Goal: Task Accomplishment & Management: Manage account settings

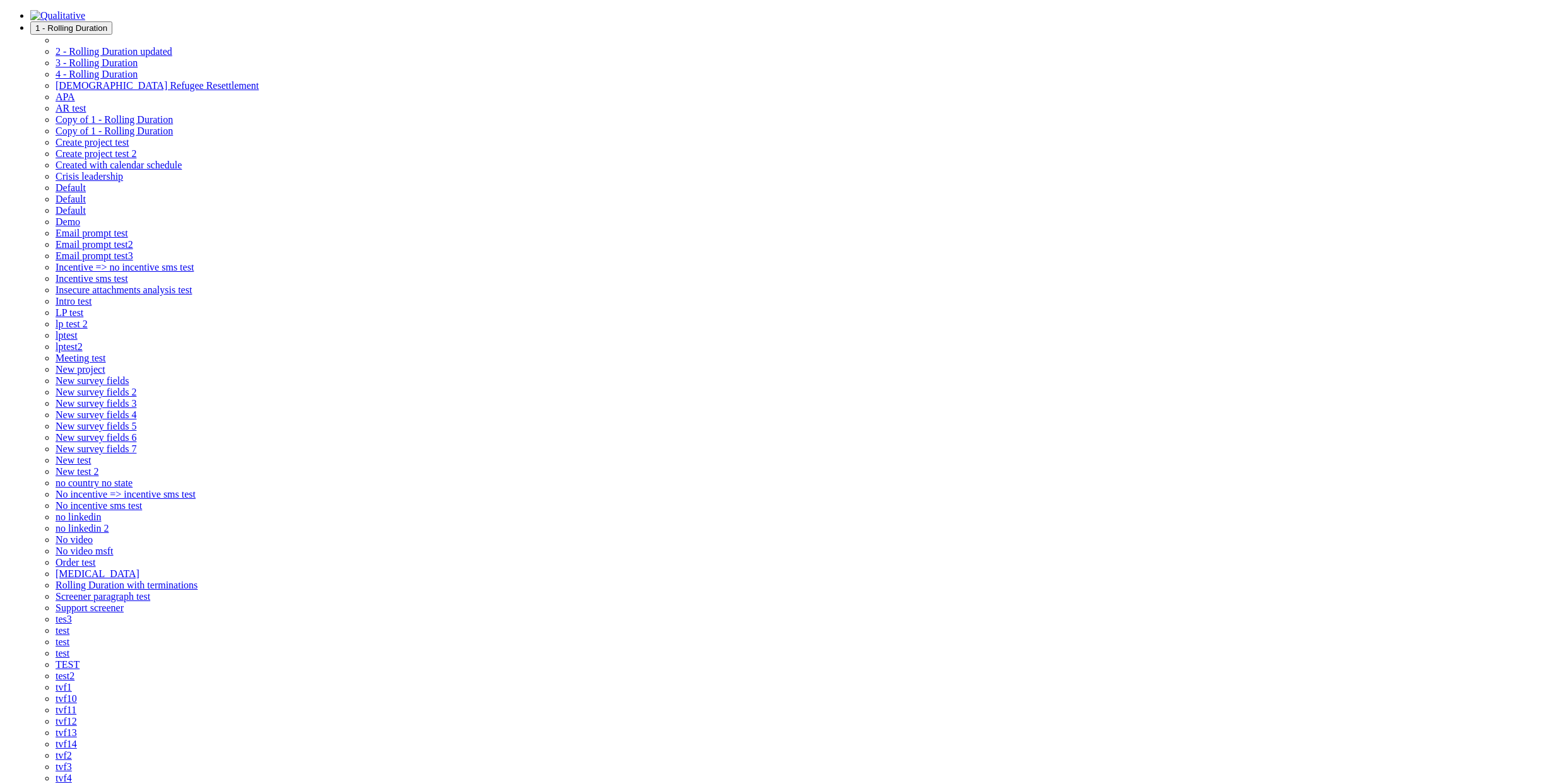
copy ui-view "https://localhost/screener/637073042d6fee0aa9d23238"
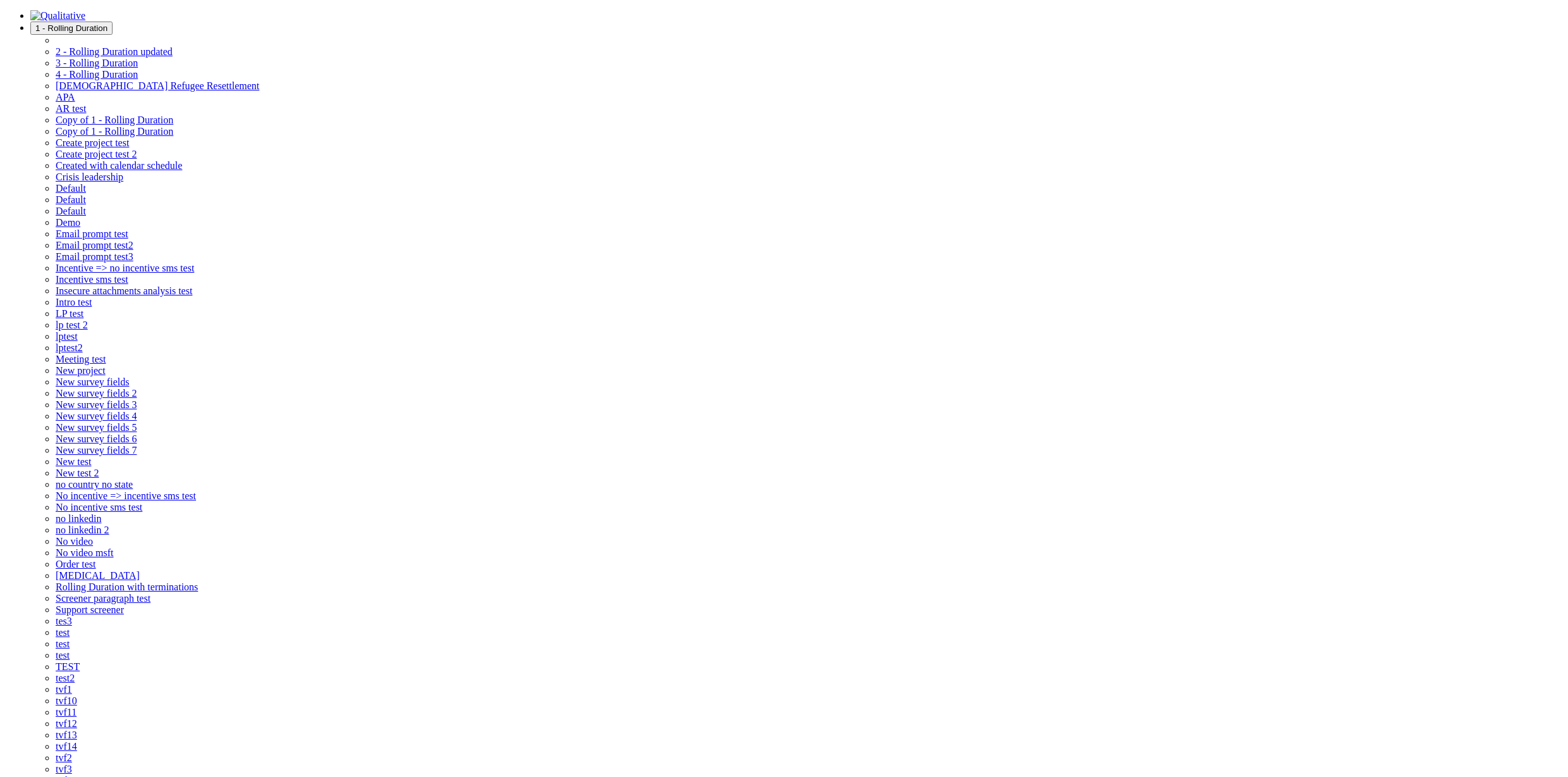
drag, startPoint x: 412, startPoint y: 174, endPoint x: 78, endPoint y: 174, distance: 334.0
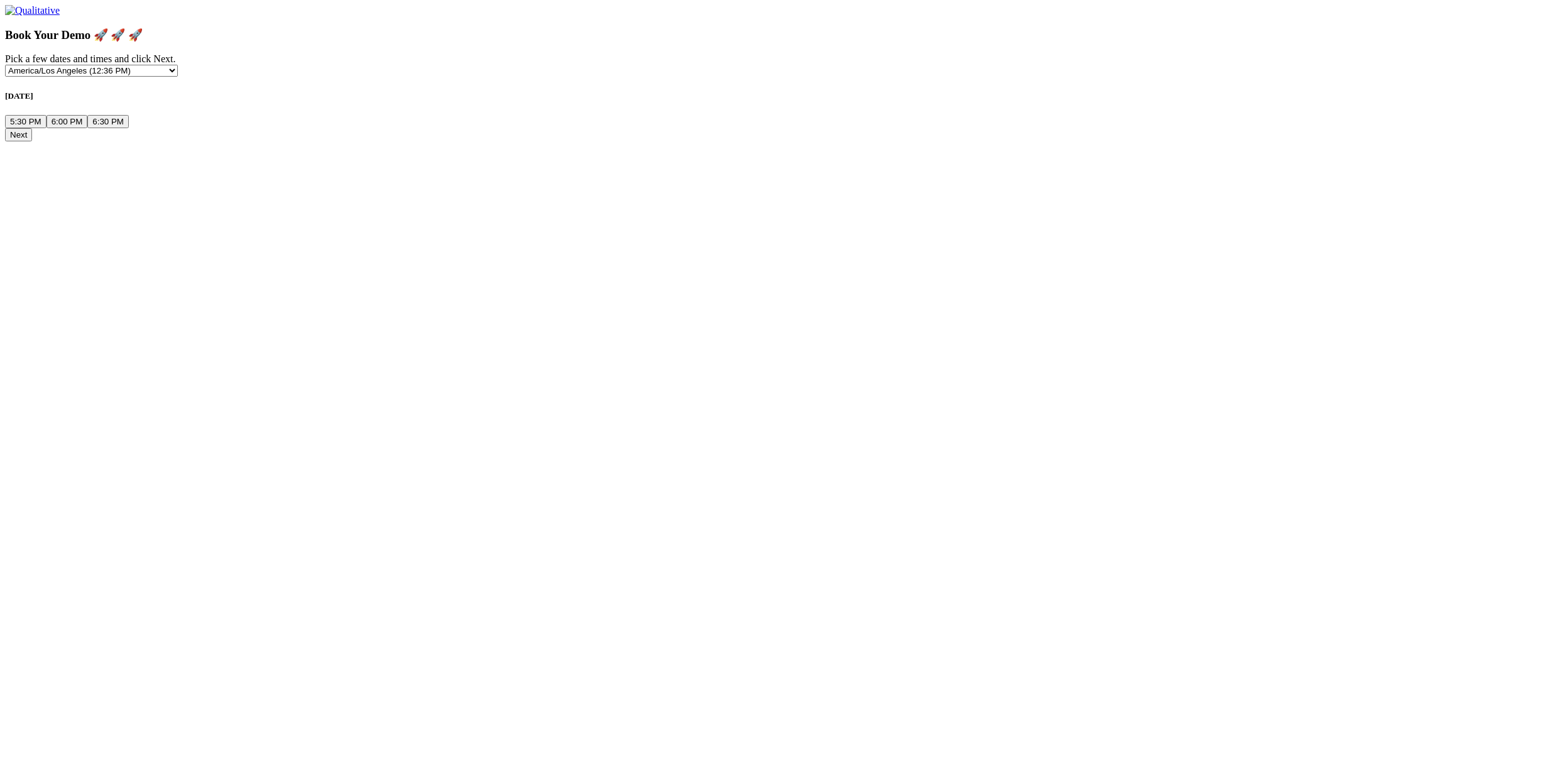
click at [47, 128] on button "5:30 PM" at bounding box center [26, 121] width 42 height 13
click at [32, 142] on button "Next" at bounding box center [19, 134] width 27 height 13
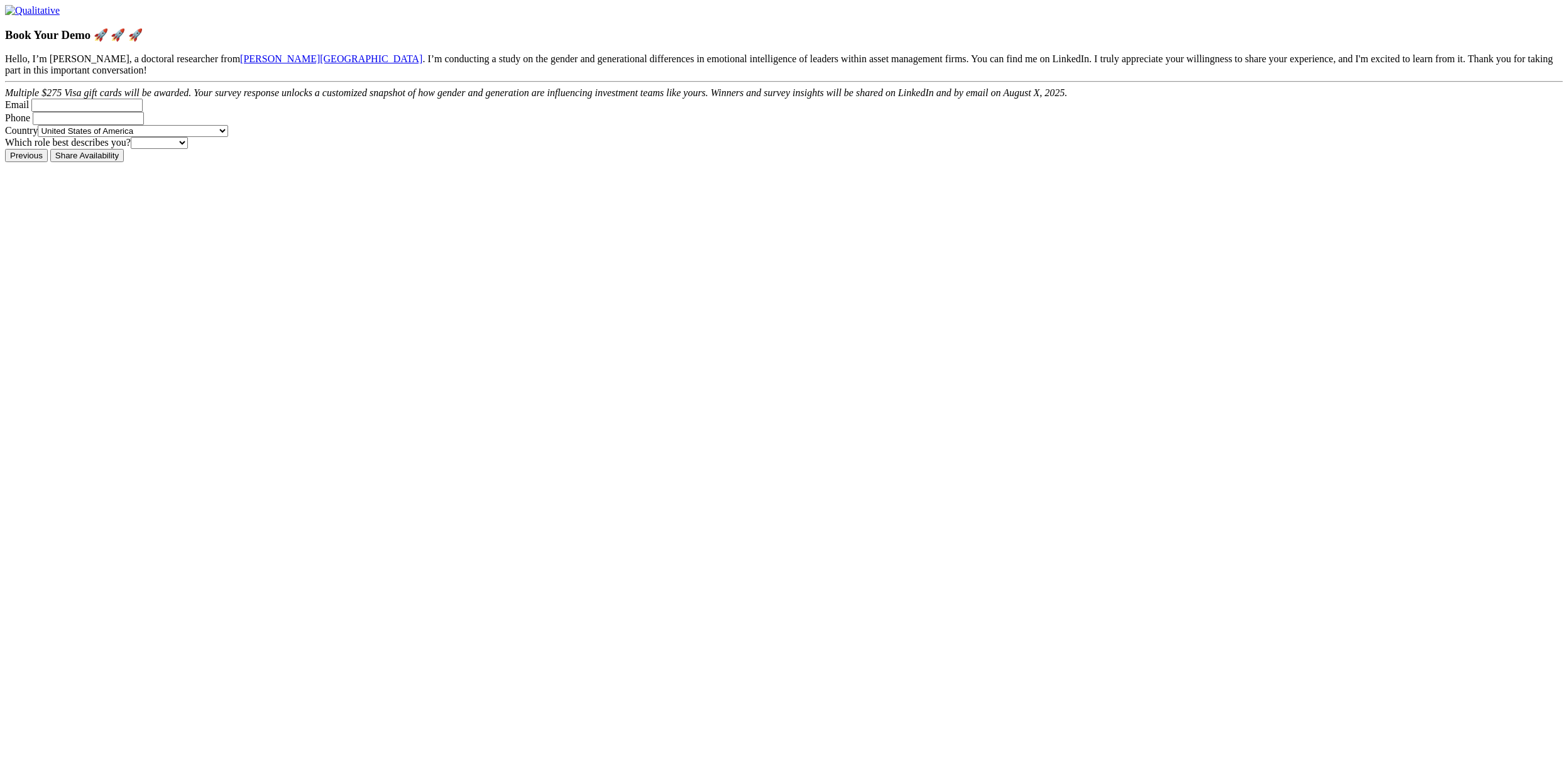
click at [624, 99] on div "Hello, I’m Irene Arshad, a doctoral researcher from Walden University . I’m con…" at bounding box center [784, 75] width 1557 height 45
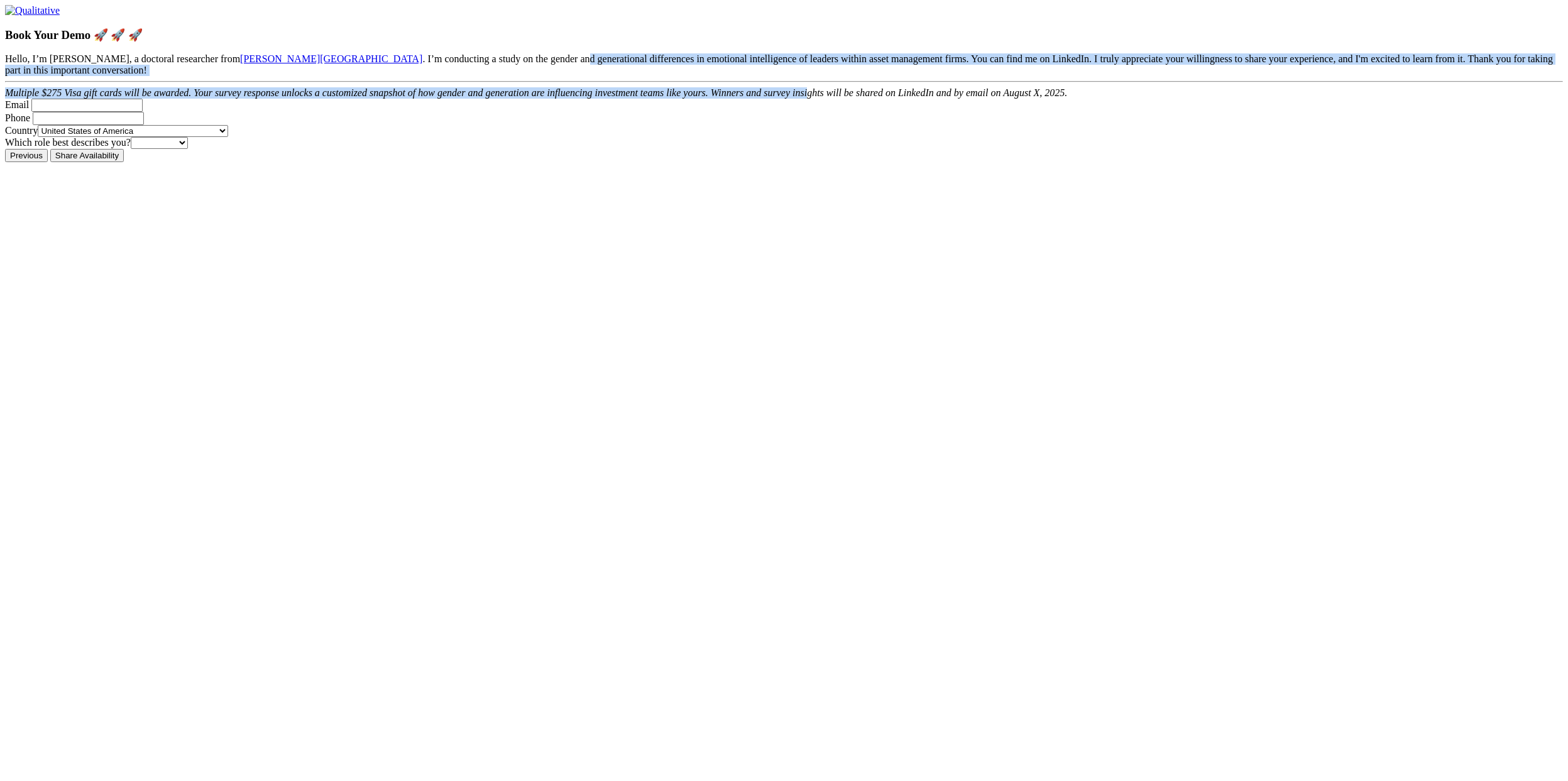
drag, startPoint x: 730, startPoint y: 277, endPoint x: 670, endPoint y: 149, distance: 141.4
click at [670, 99] on div "Hello, I’m Irene Arshad, a doctoral researcher from Walden University . I’m con…" at bounding box center [784, 75] width 1557 height 45
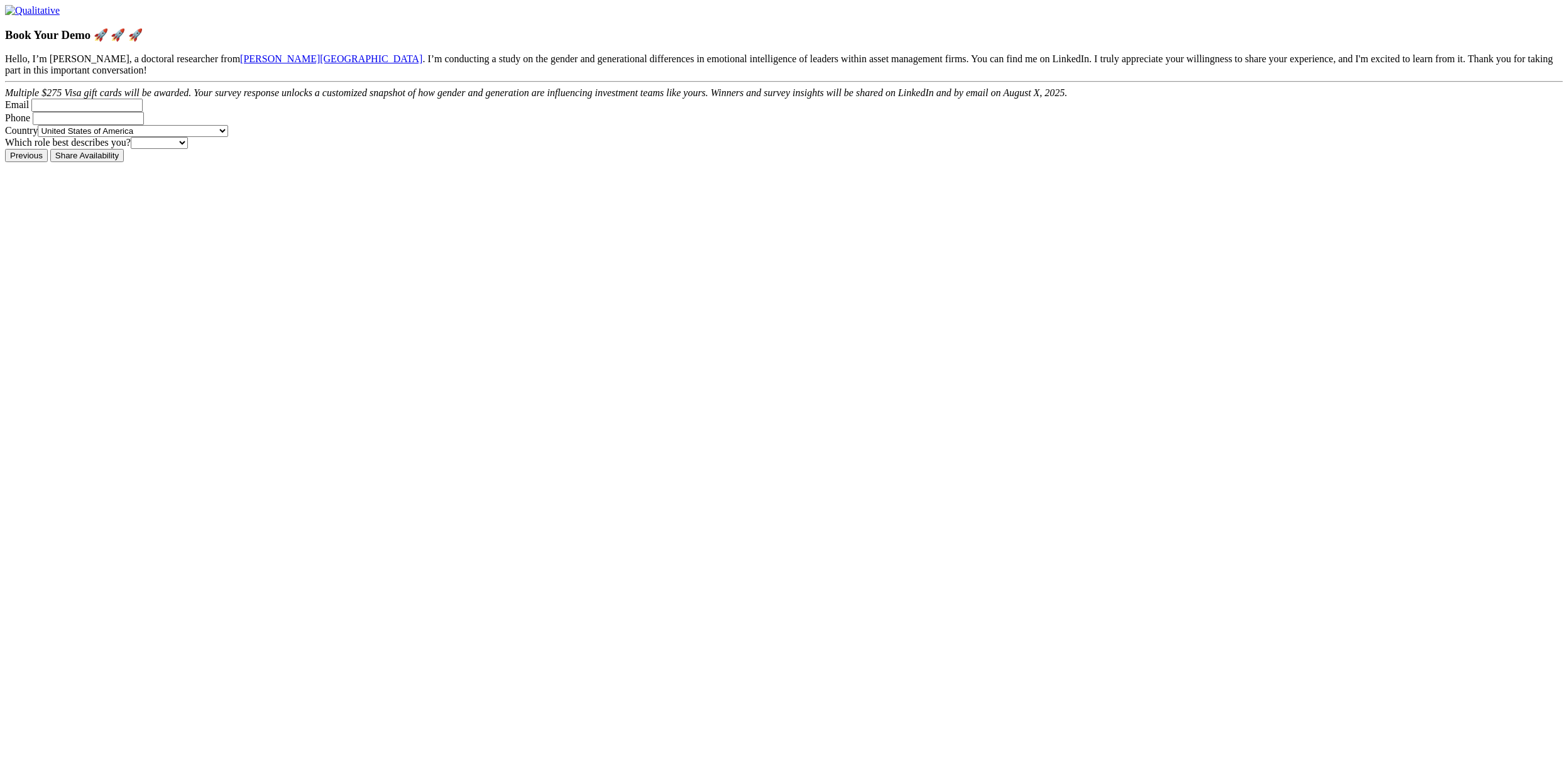
click at [142, 111] on Email "Email" at bounding box center [88, 105] width 111 height 13
type Email "it@itorg"
type Phone "4153333333"
click at [50, 149] on input "Share Availability" at bounding box center [87, 155] width 73 height 13
select select "0"
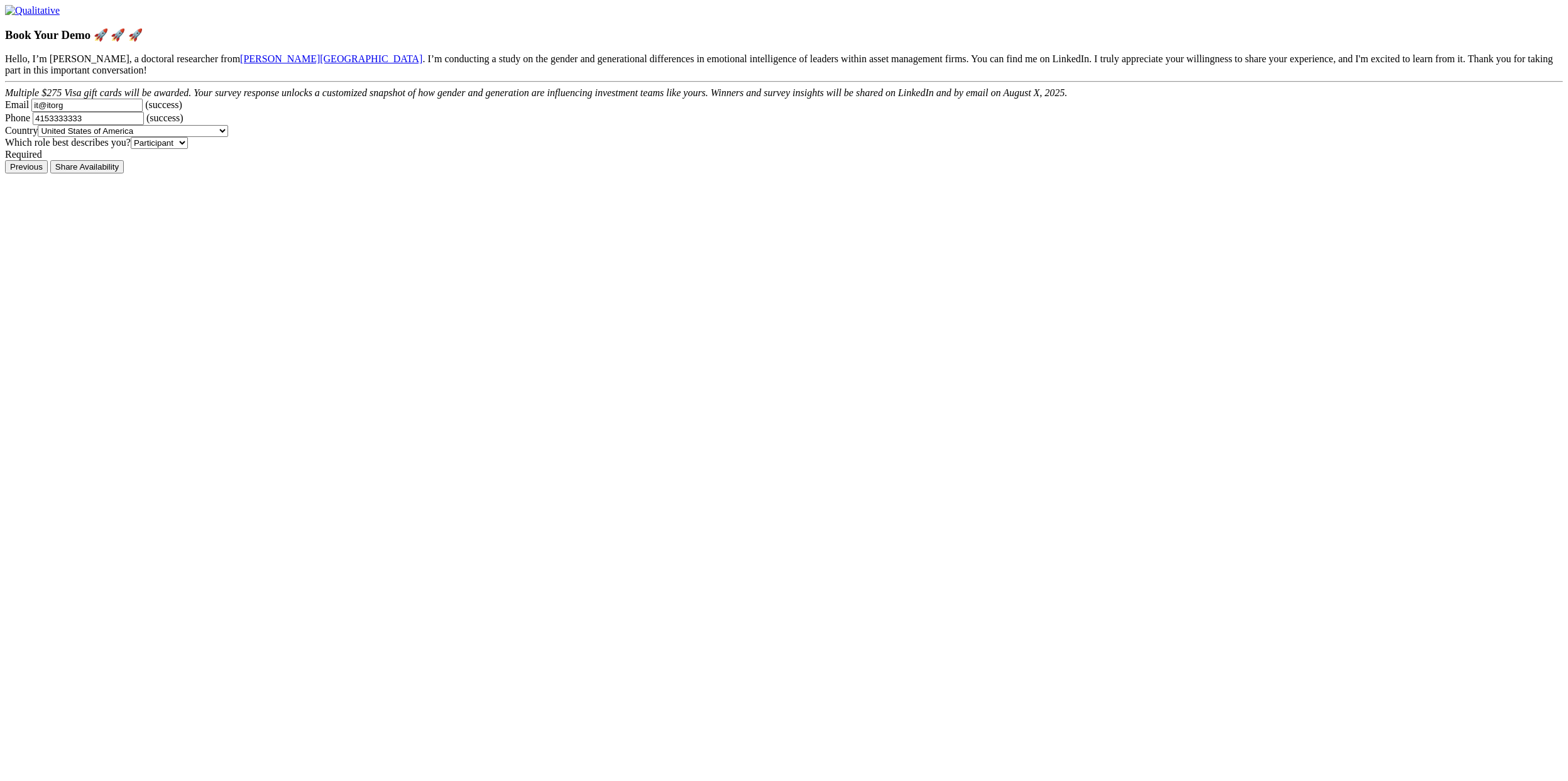
click at [187, 149] on select "Participant Researcher &lt; 1" at bounding box center [159, 142] width 57 height 11
click at [50, 149] on input "Share Availability" at bounding box center [87, 155] width 73 height 13
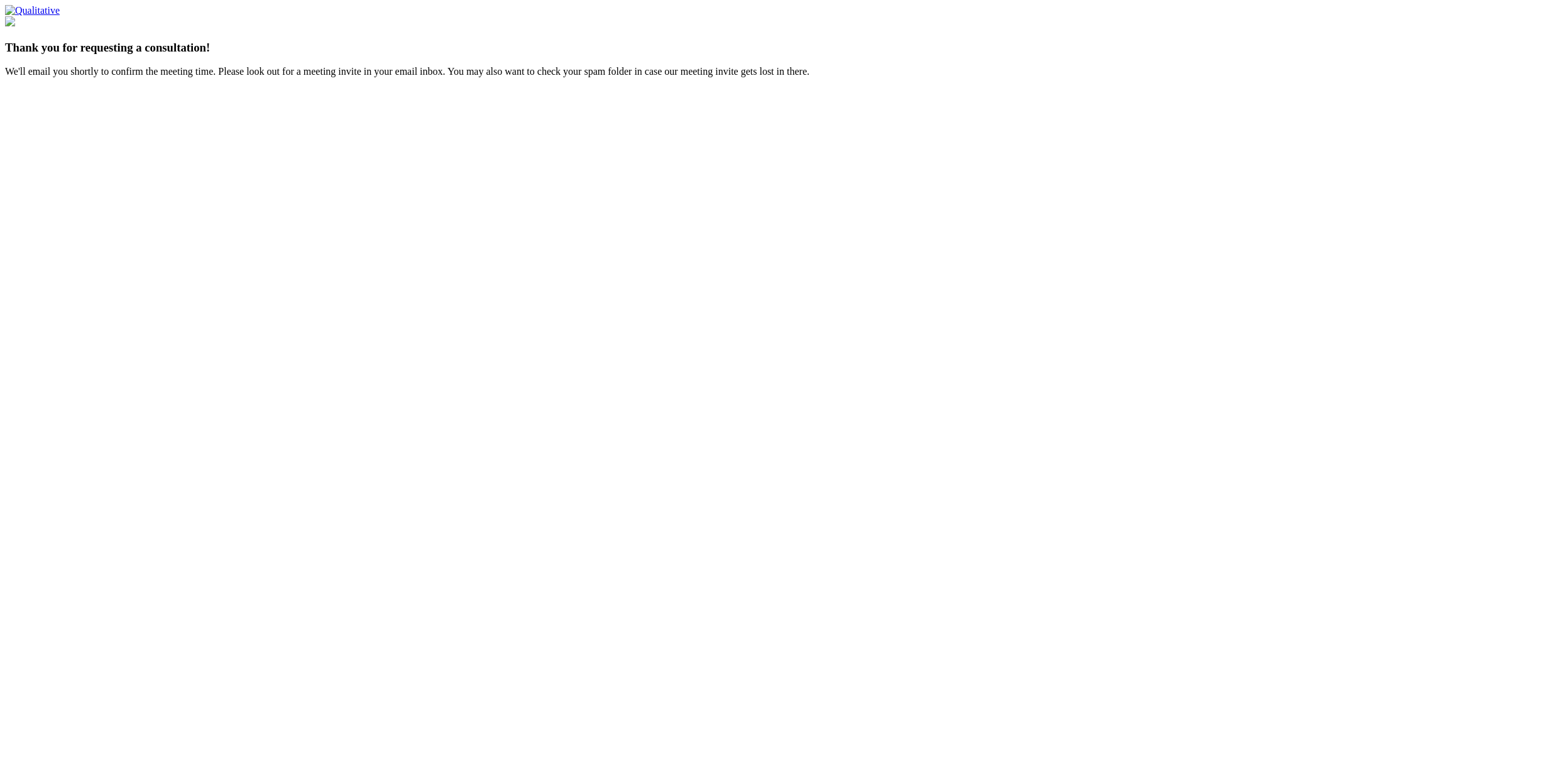
click at [346, 77] on ui-view "Thank you for requesting a consultation! We'll email you shortly to confirm the…" at bounding box center [784, 42] width 1557 height 73
click at [1036, 77] on ui-view "Thank you for requesting a consultation! We'll email you shortly to confirm the…" at bounding box center [784, 46] width 1557 height 61
click at [746, 77] on ui-view "Thank you for requesting a consultation! We'll email you shortly to confirm the…" at bounding box center [784, 46] width 1557 height 61
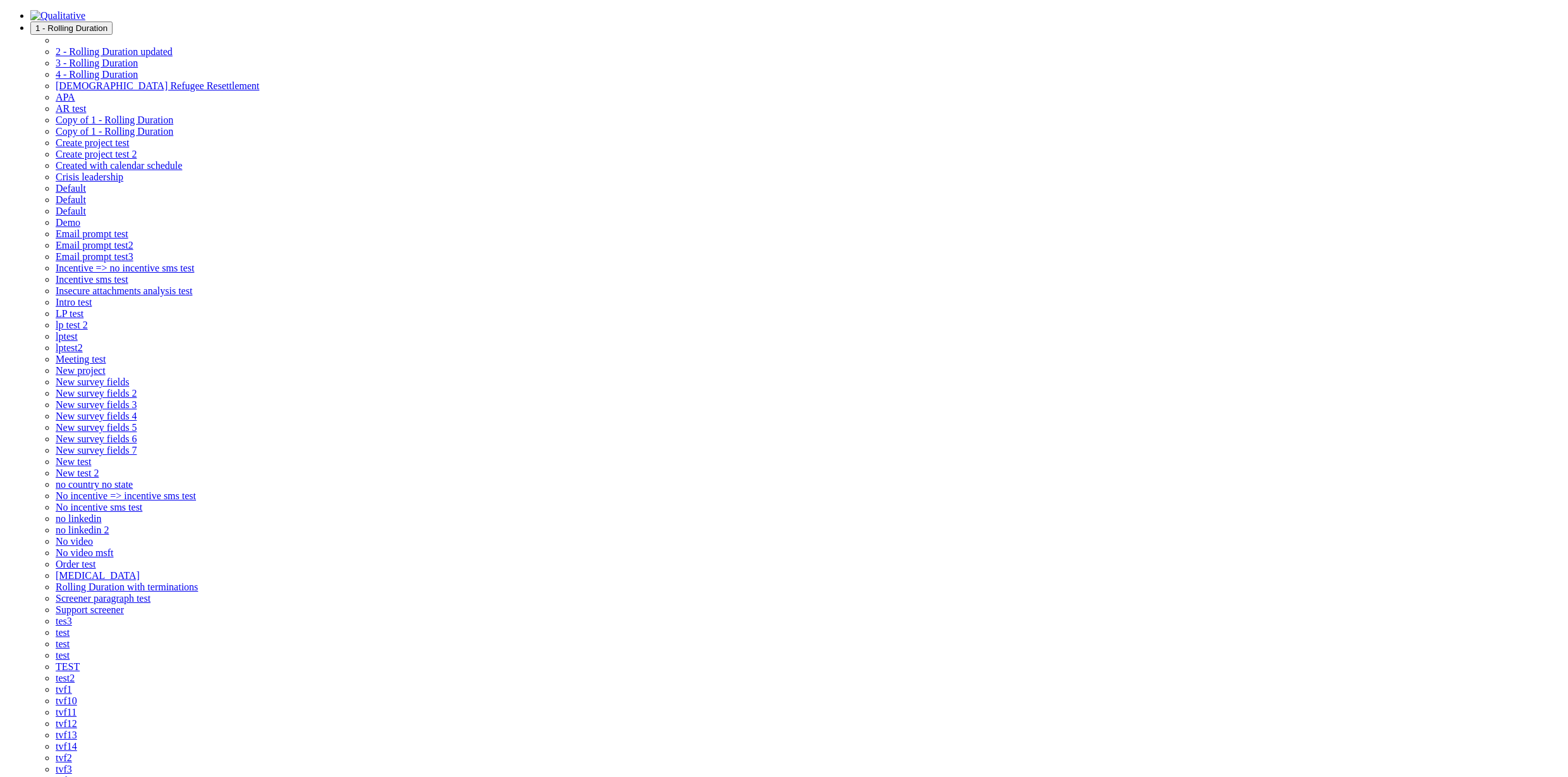
checkbox input "true"
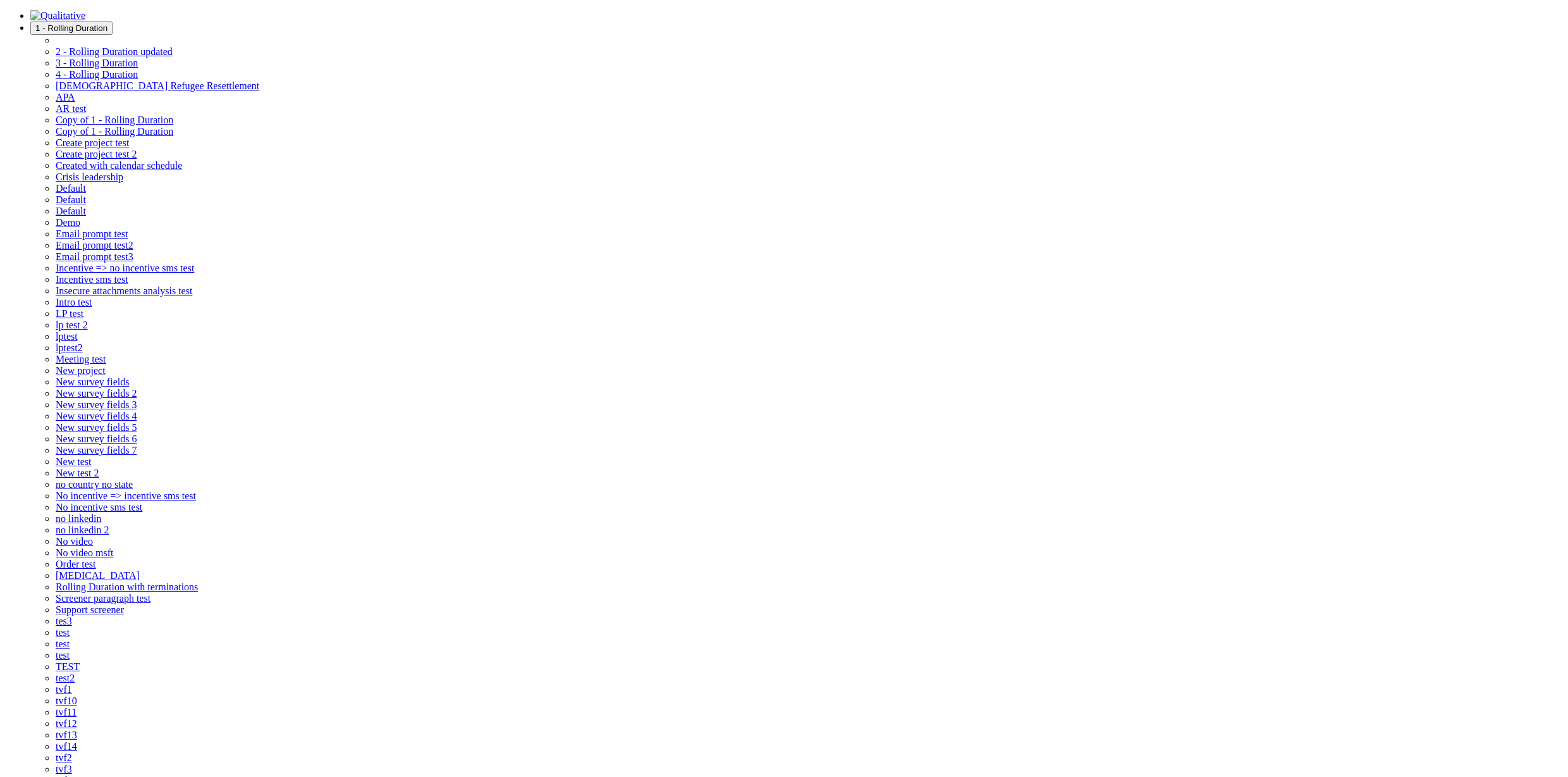
type input "exclude"
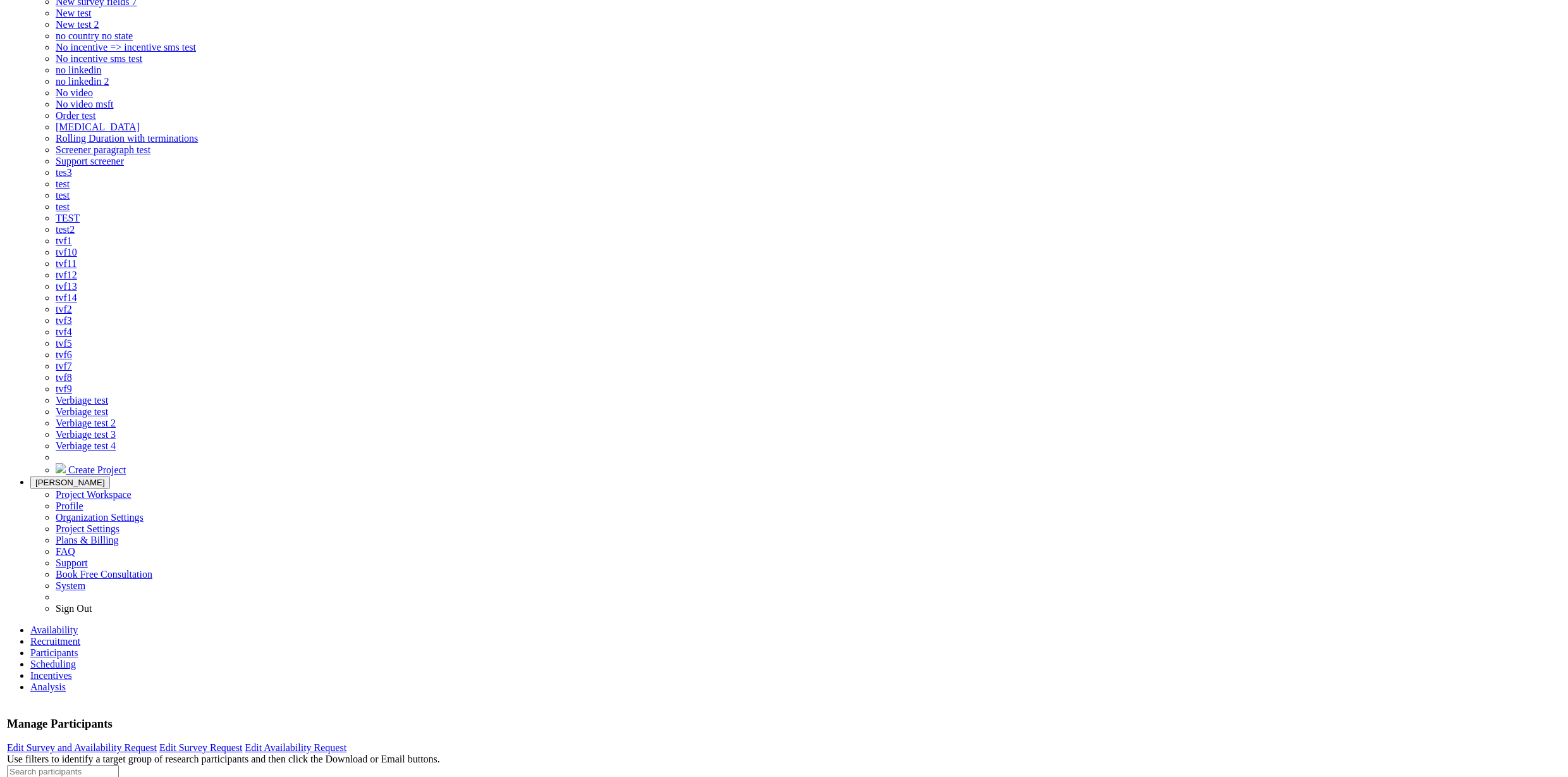
scroll to position [457, 0]
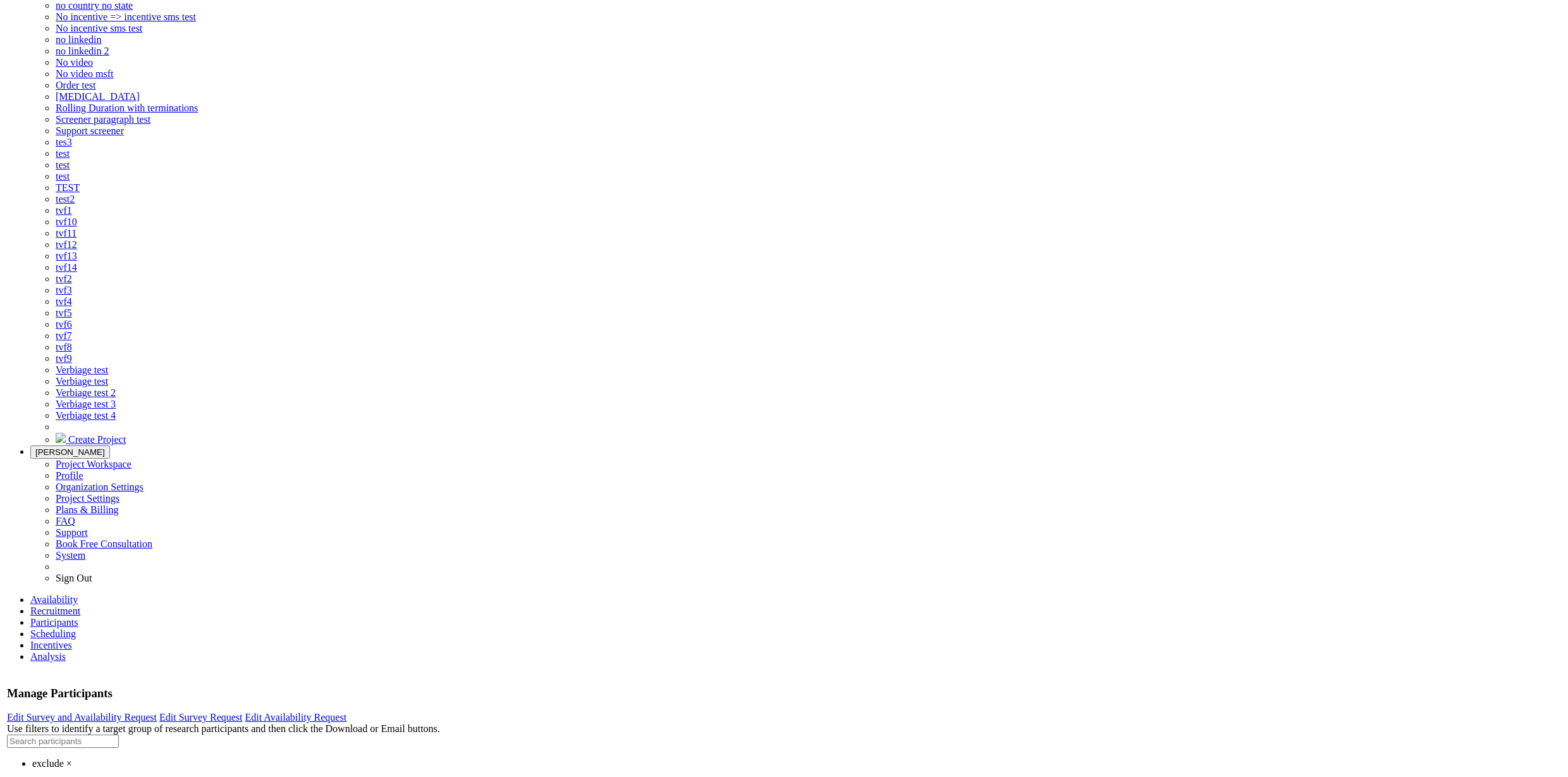
scroll to position [360, 0]
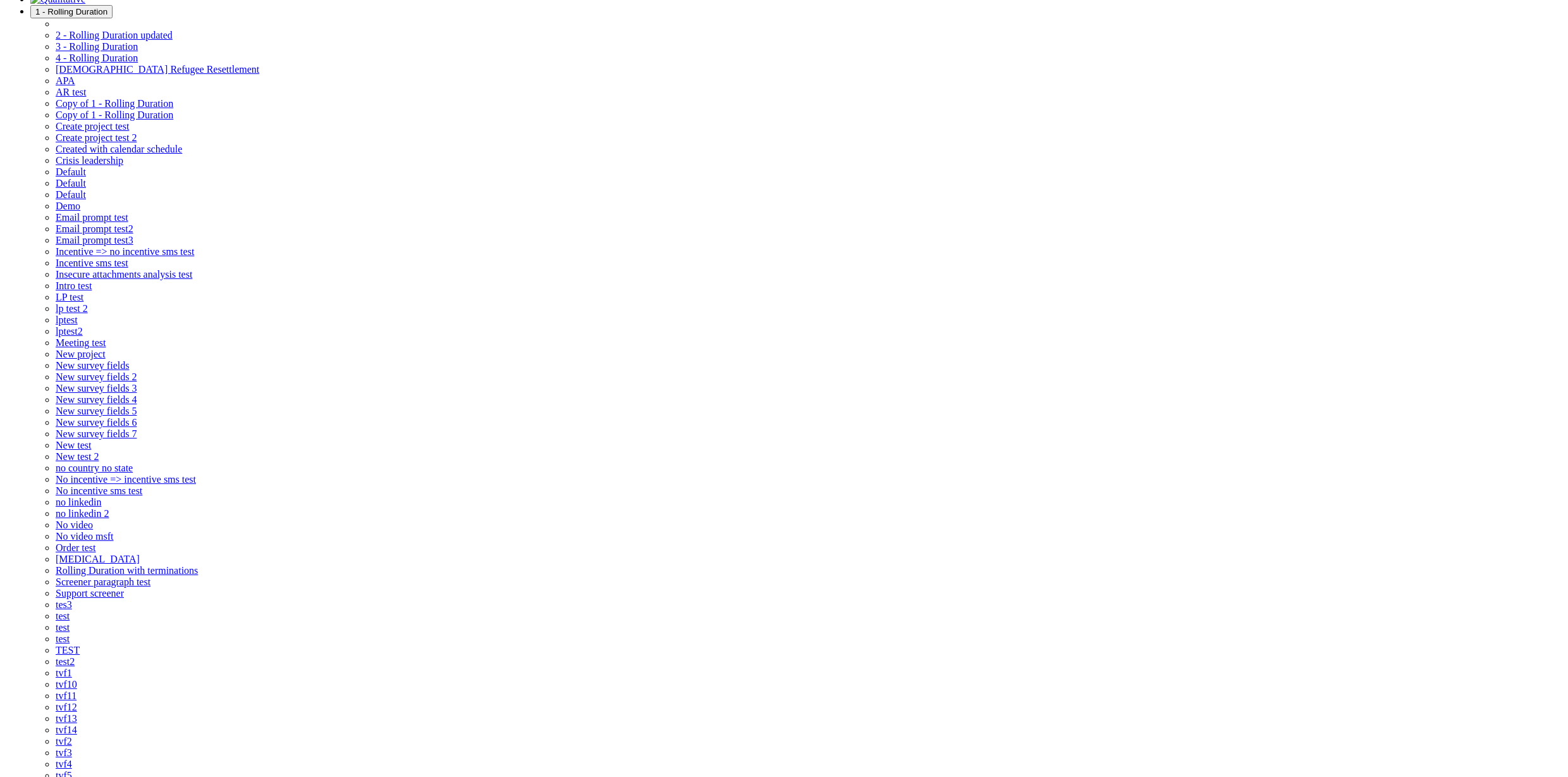
scroll to position [10, 0]
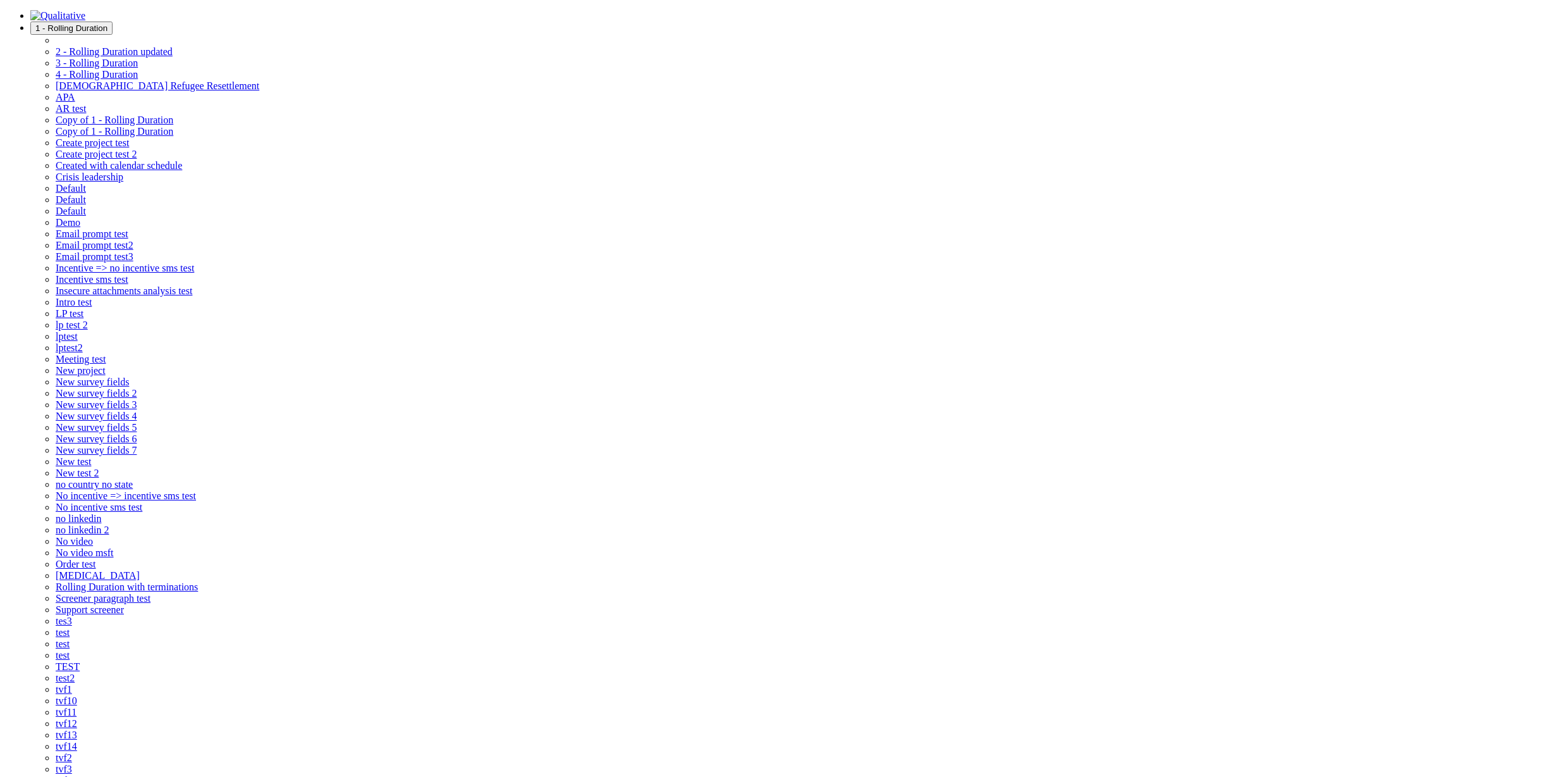
checkbox input "false"
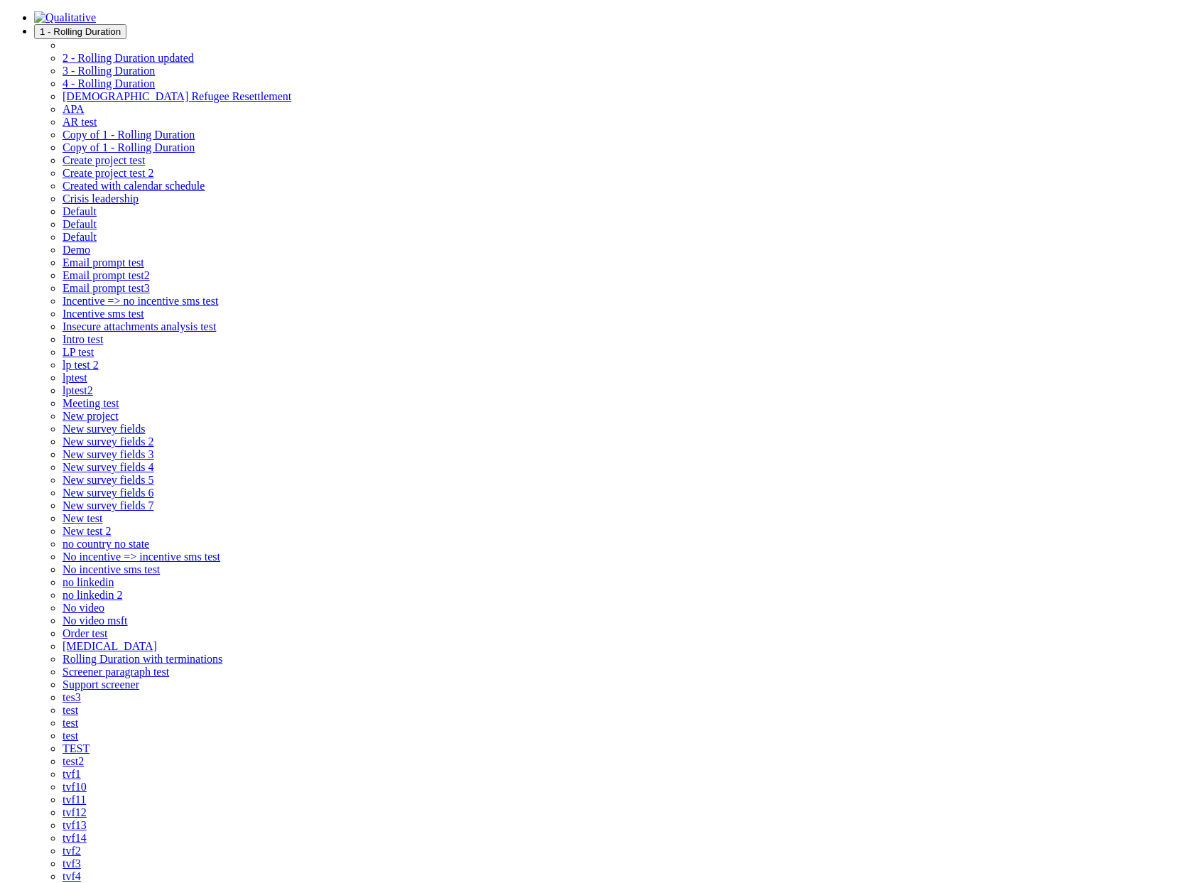
select select "5"
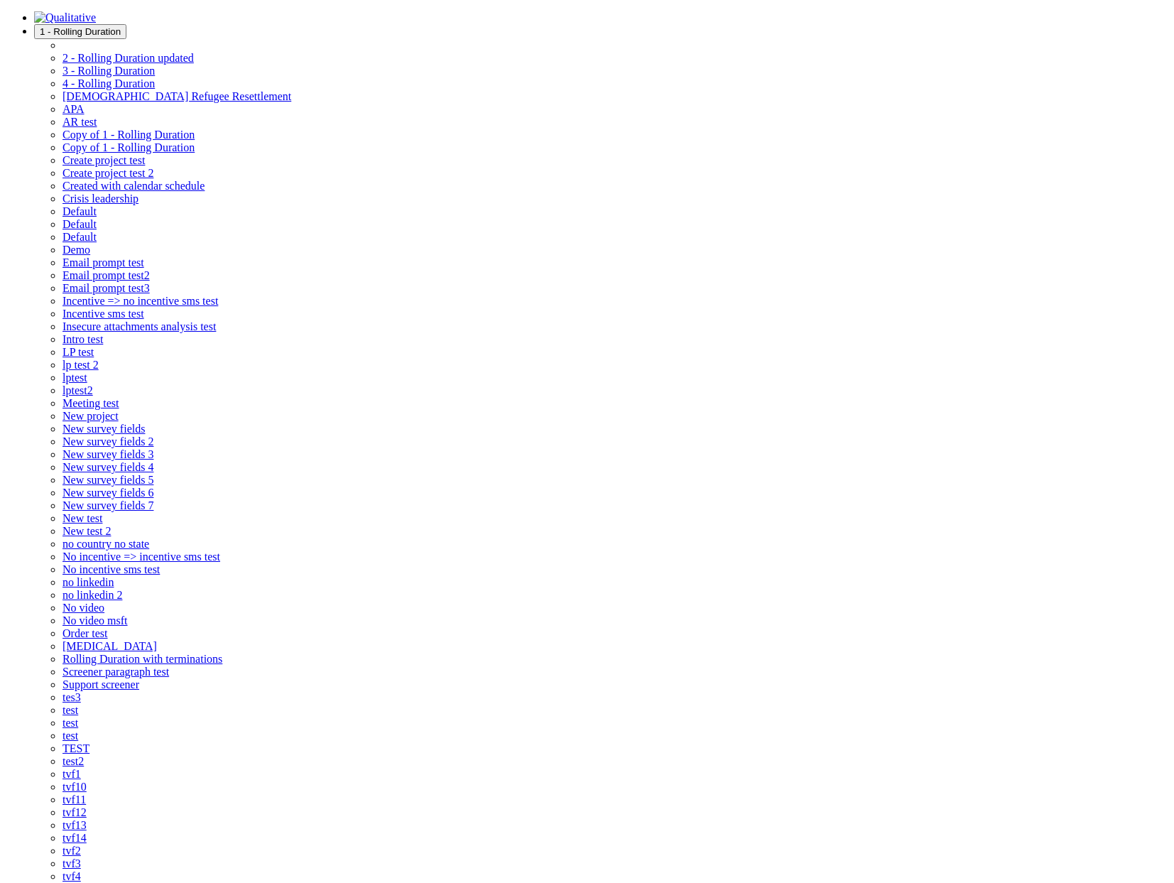
select select "5"
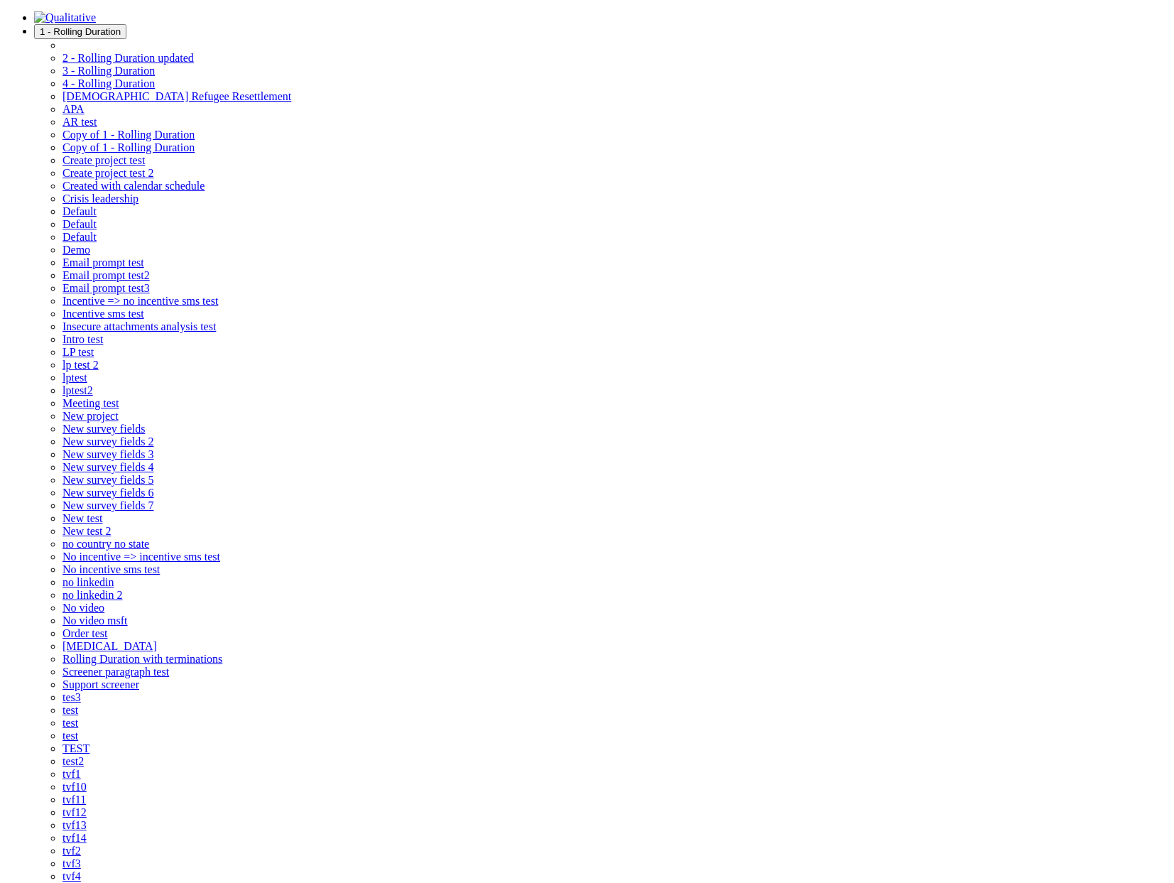
select select "24"
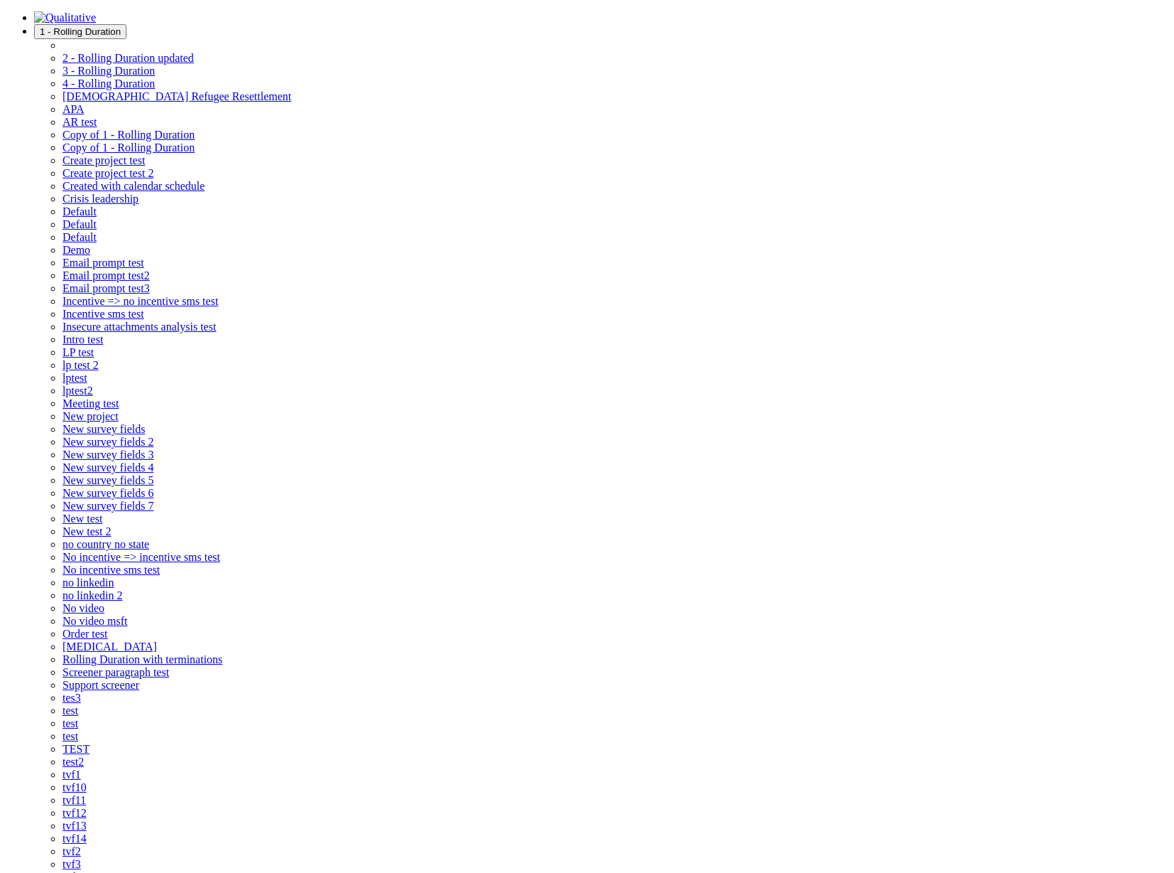
checkbox input "true"
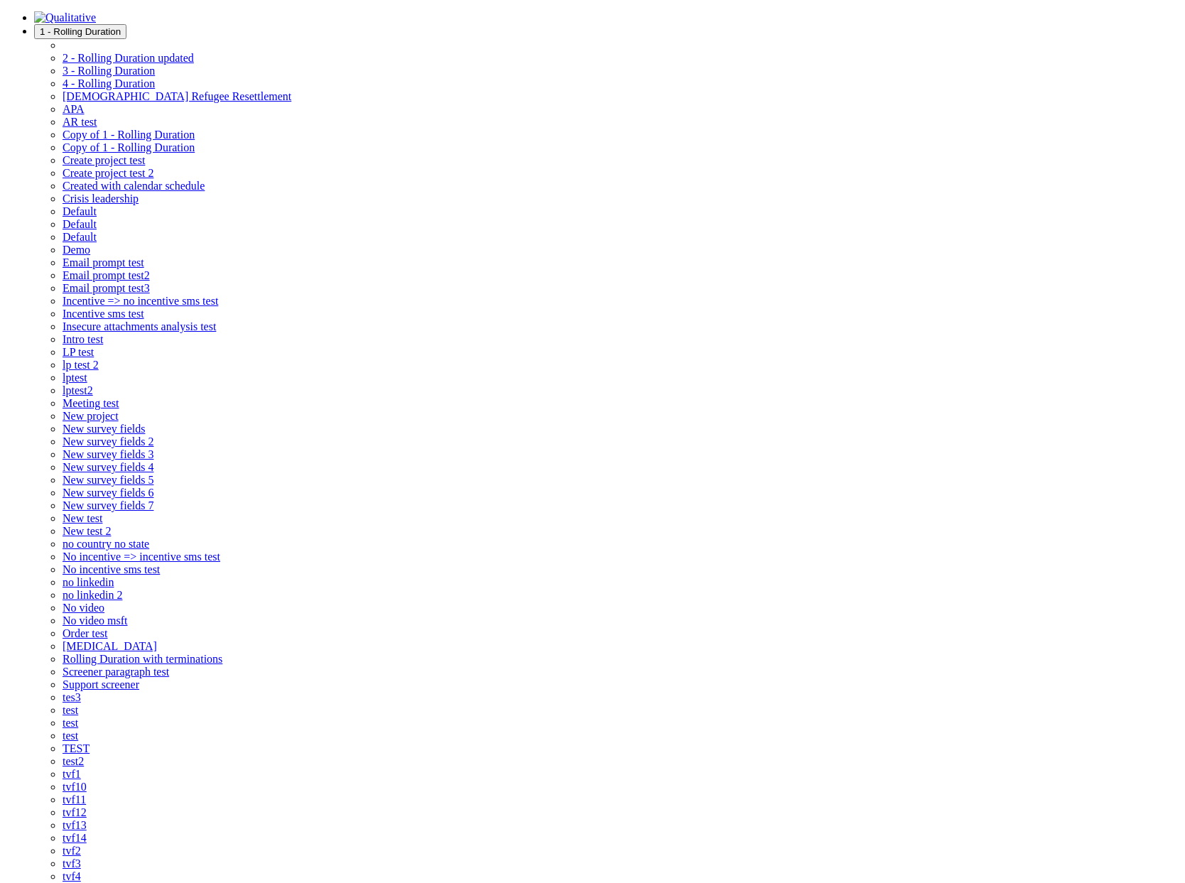
select select "5"
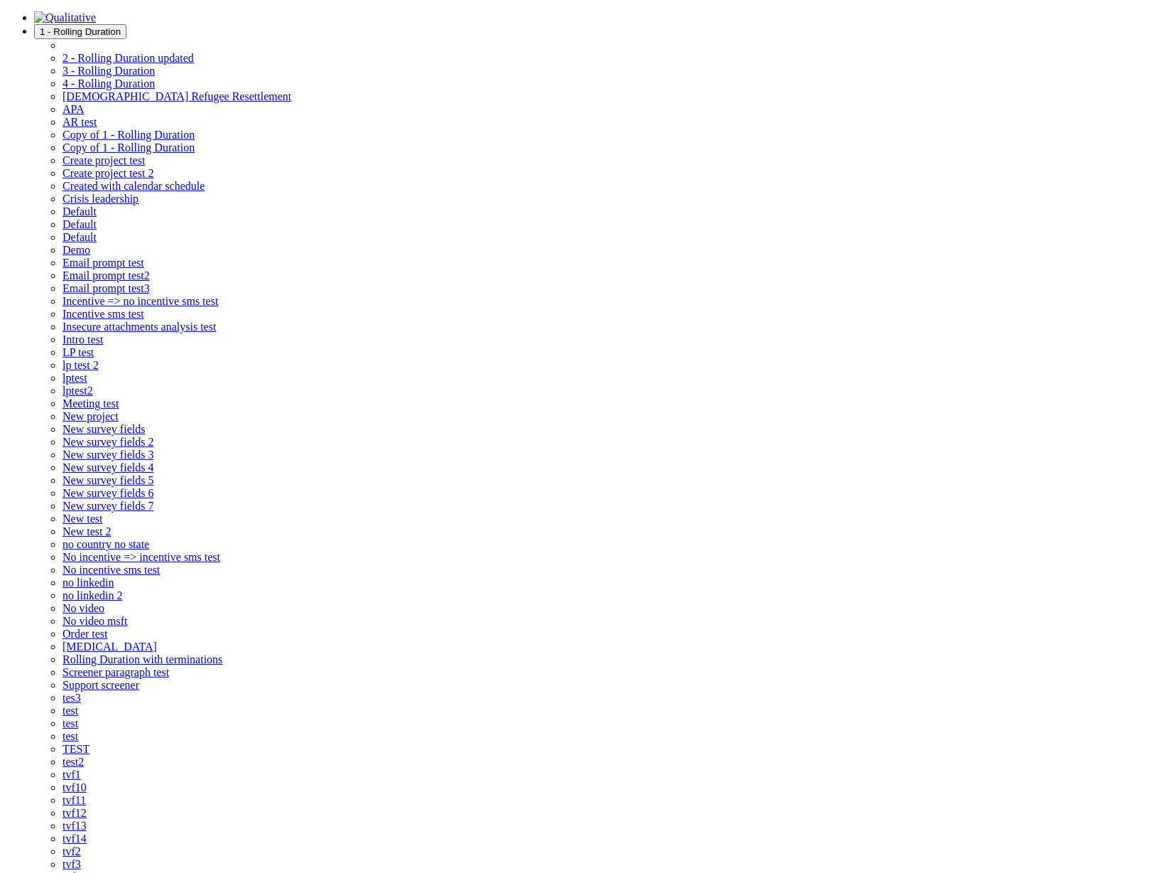
checkbox input "true"
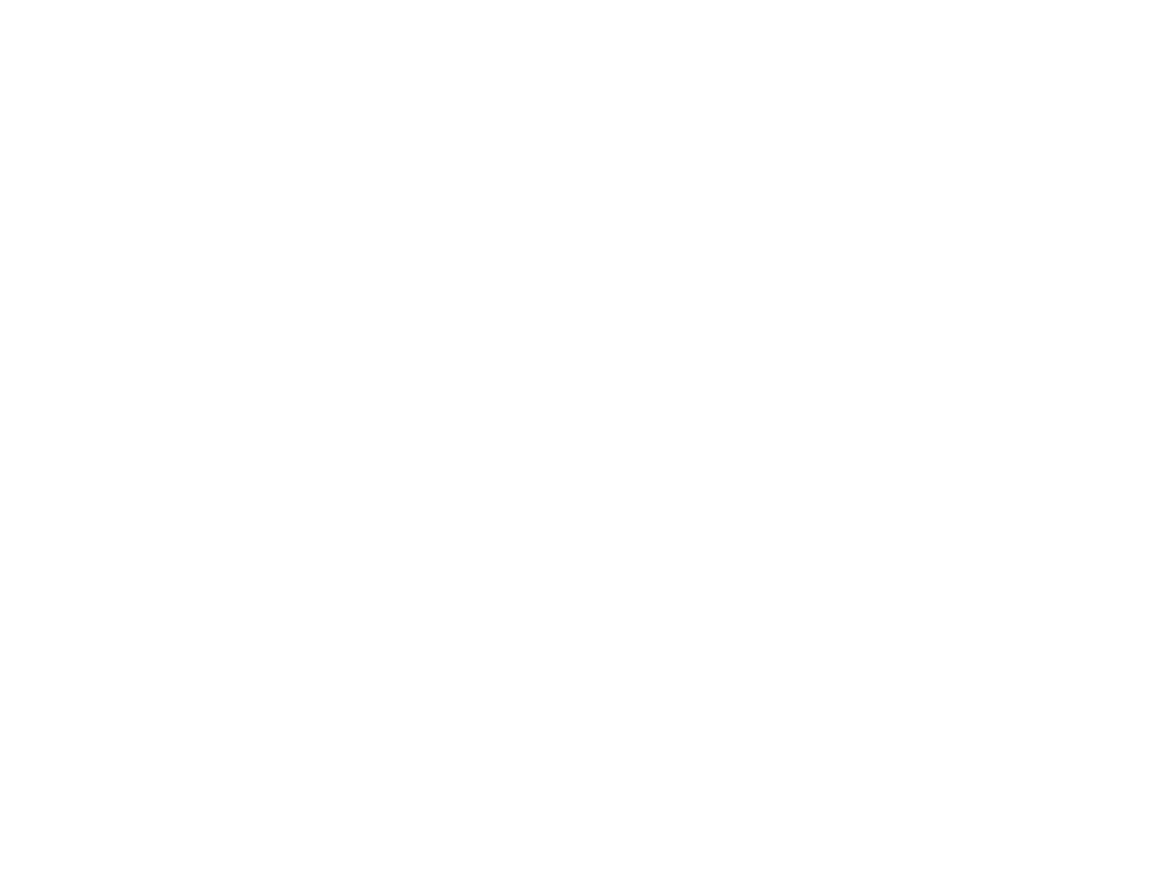
scroll to position [0, 6262]
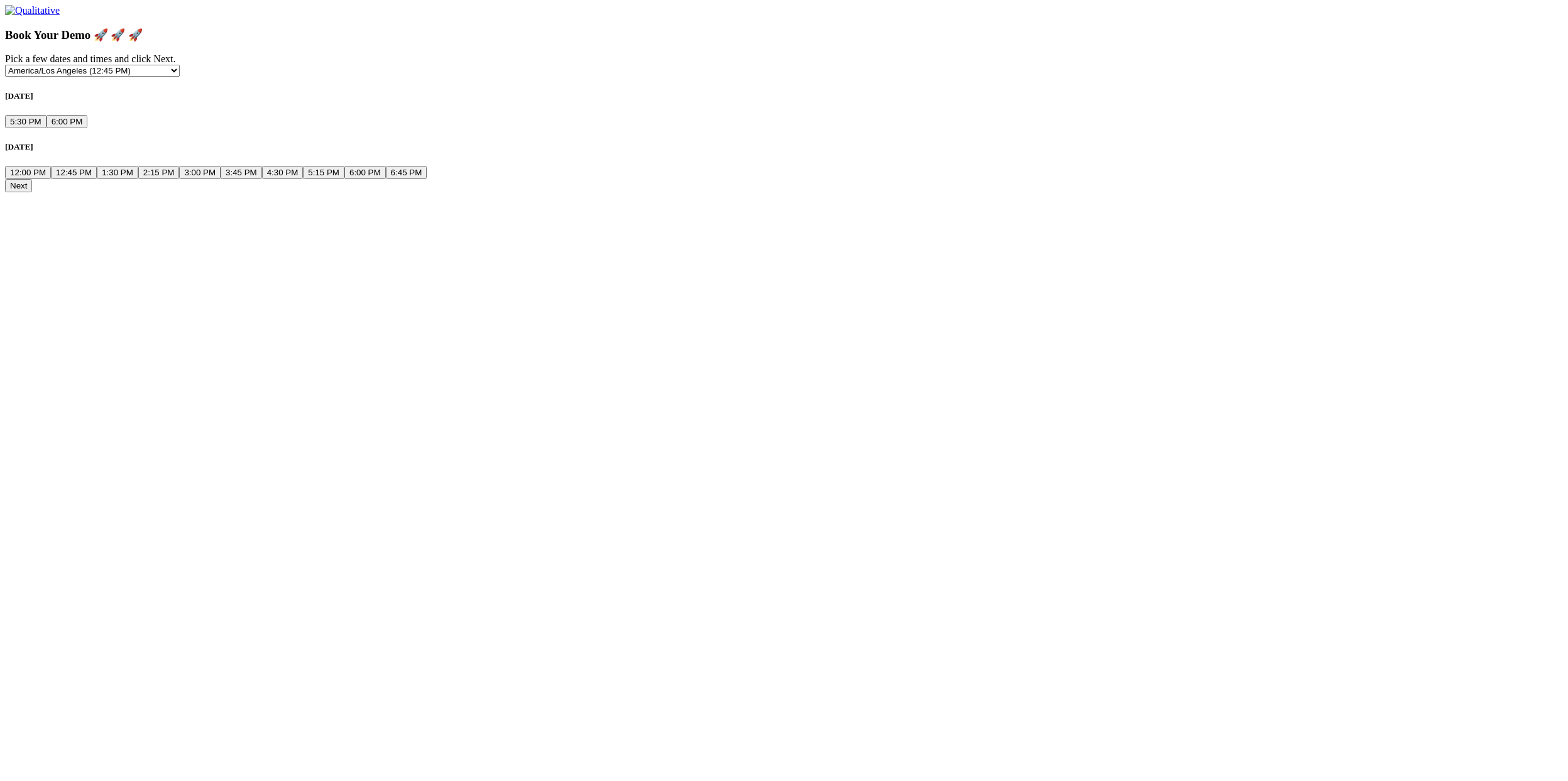
click at [51, 179] on button "12:00 PM" at bounding box center [28, 172] width 46 height 13
click button "Next"
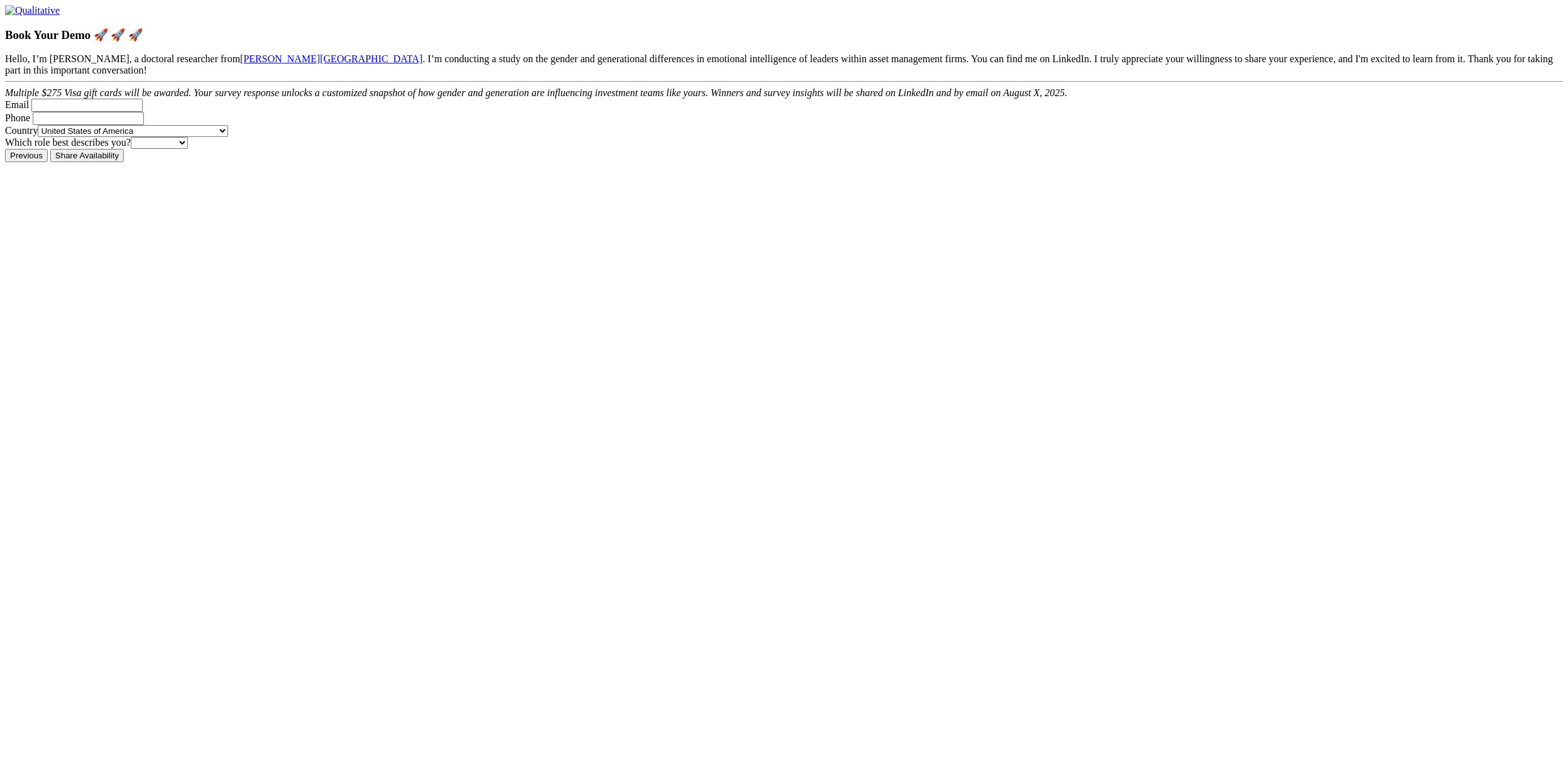
click Email "Email"
type Email "it@itorg"
type Phone "4153333333"
click input "Share Availability"
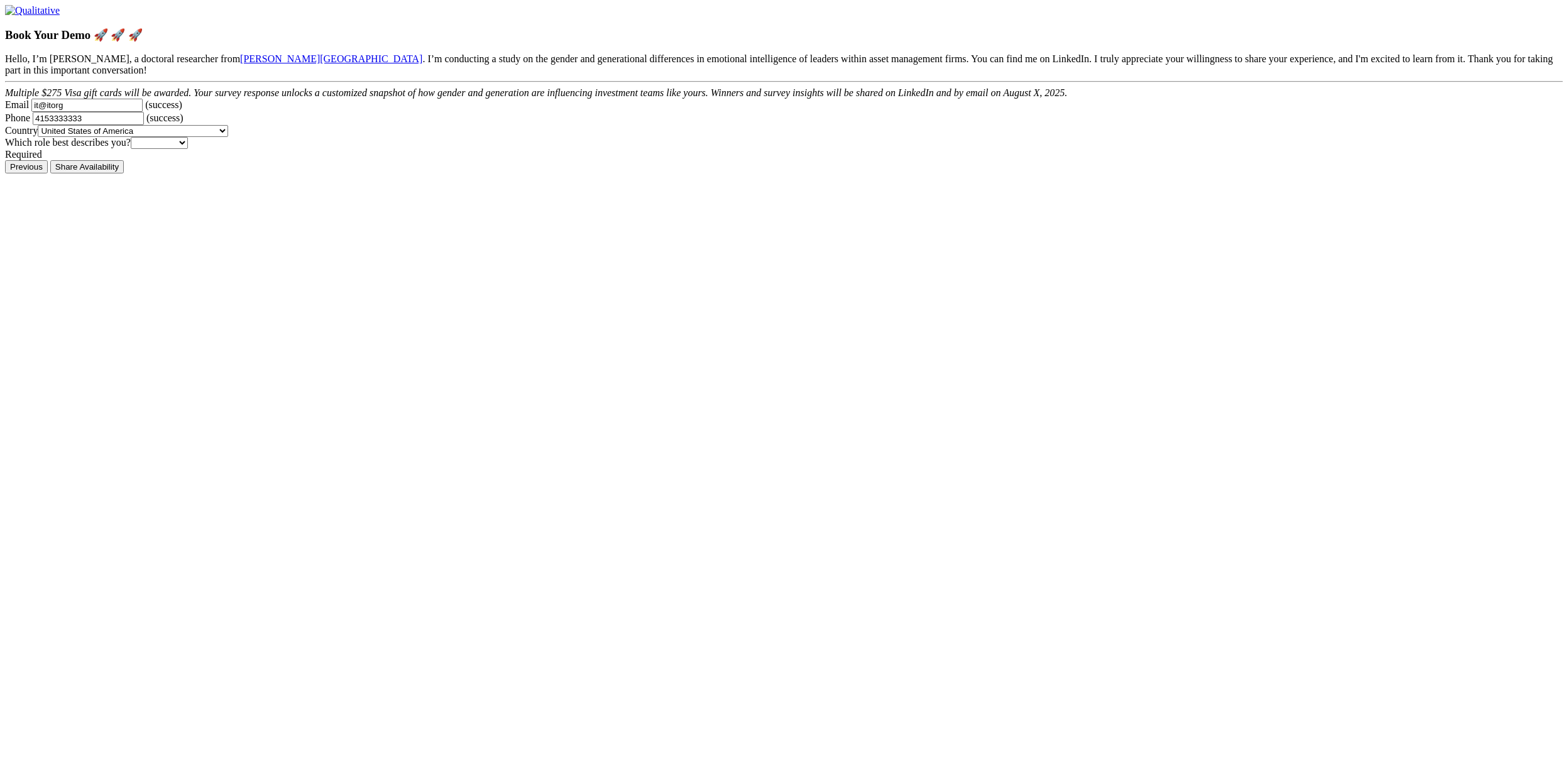
click select "Participant Researcher &lt; 1"
click input "Share Availability"
select select "0"
click select "Participant Researcher &lt; 1"
click input "Share Availability"
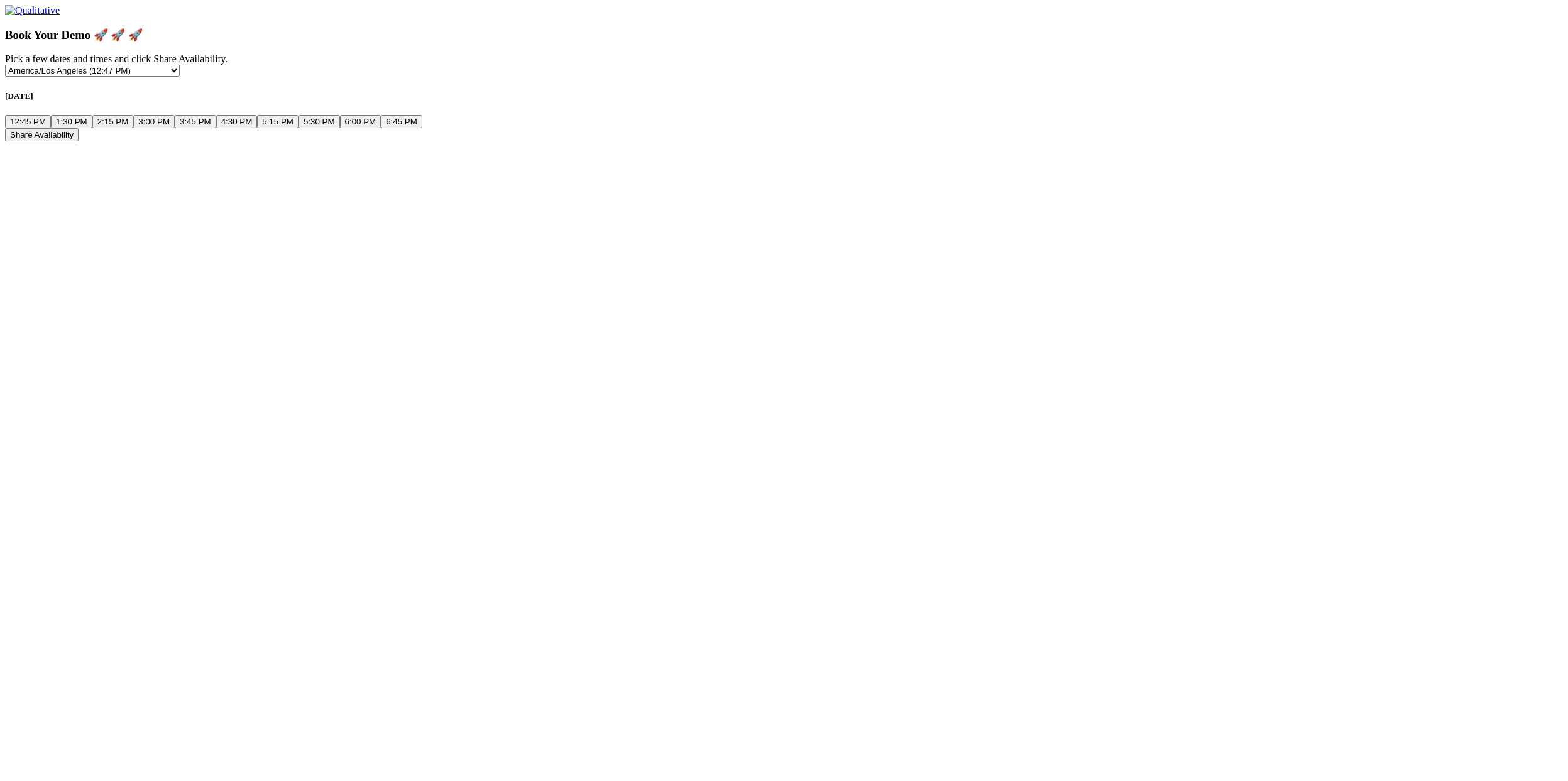
click at [51, 128] on button "12:45 PM" at bounding box center [28, 121] width 46 height 13
click at [92, 128] on button "1:30 PM" at bounding box center [72, 121] width 42 height 13
click at [79, 142] on button "Share Availability" at bounding box center [42, 134] width 73 height 13
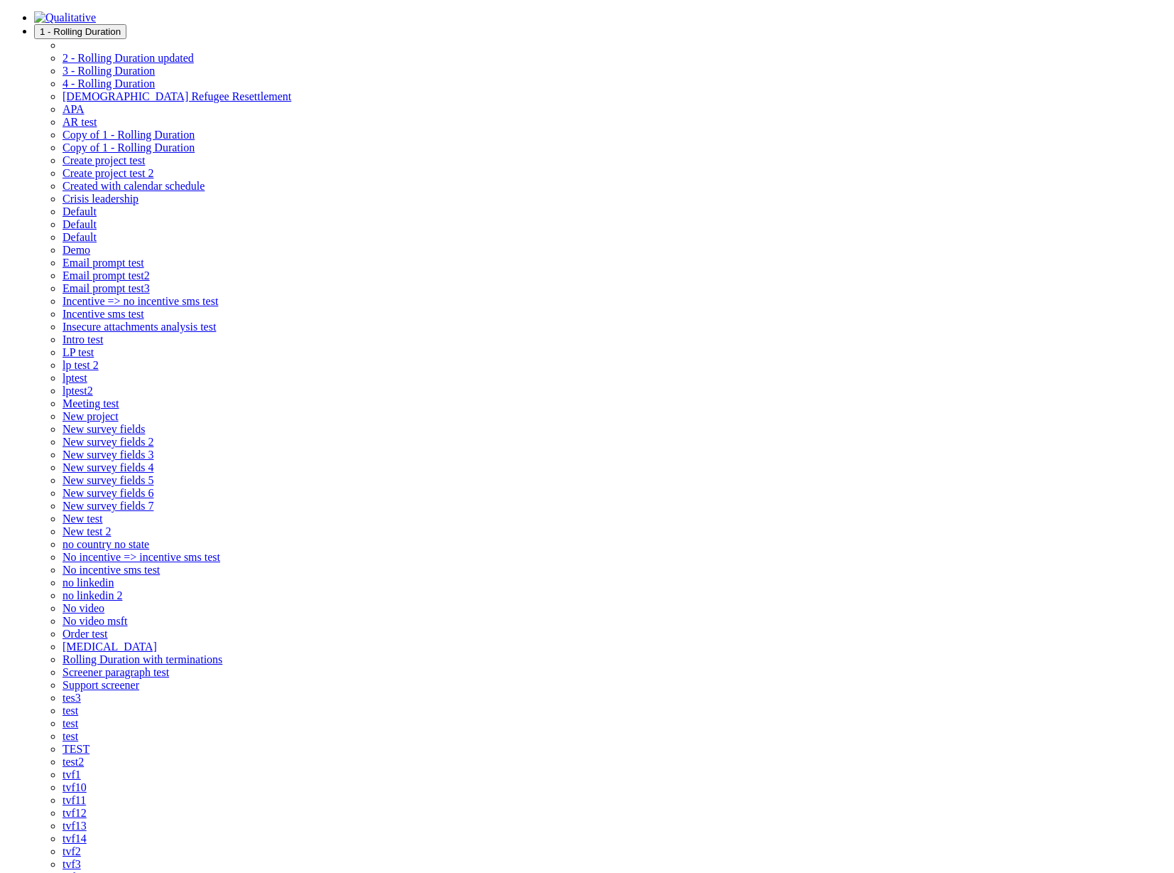
drag, startPoint x: 664, startPoint y: 237, endPoint x: 484, endPoint y: 301, distance: 191.5
checkbox input "true"
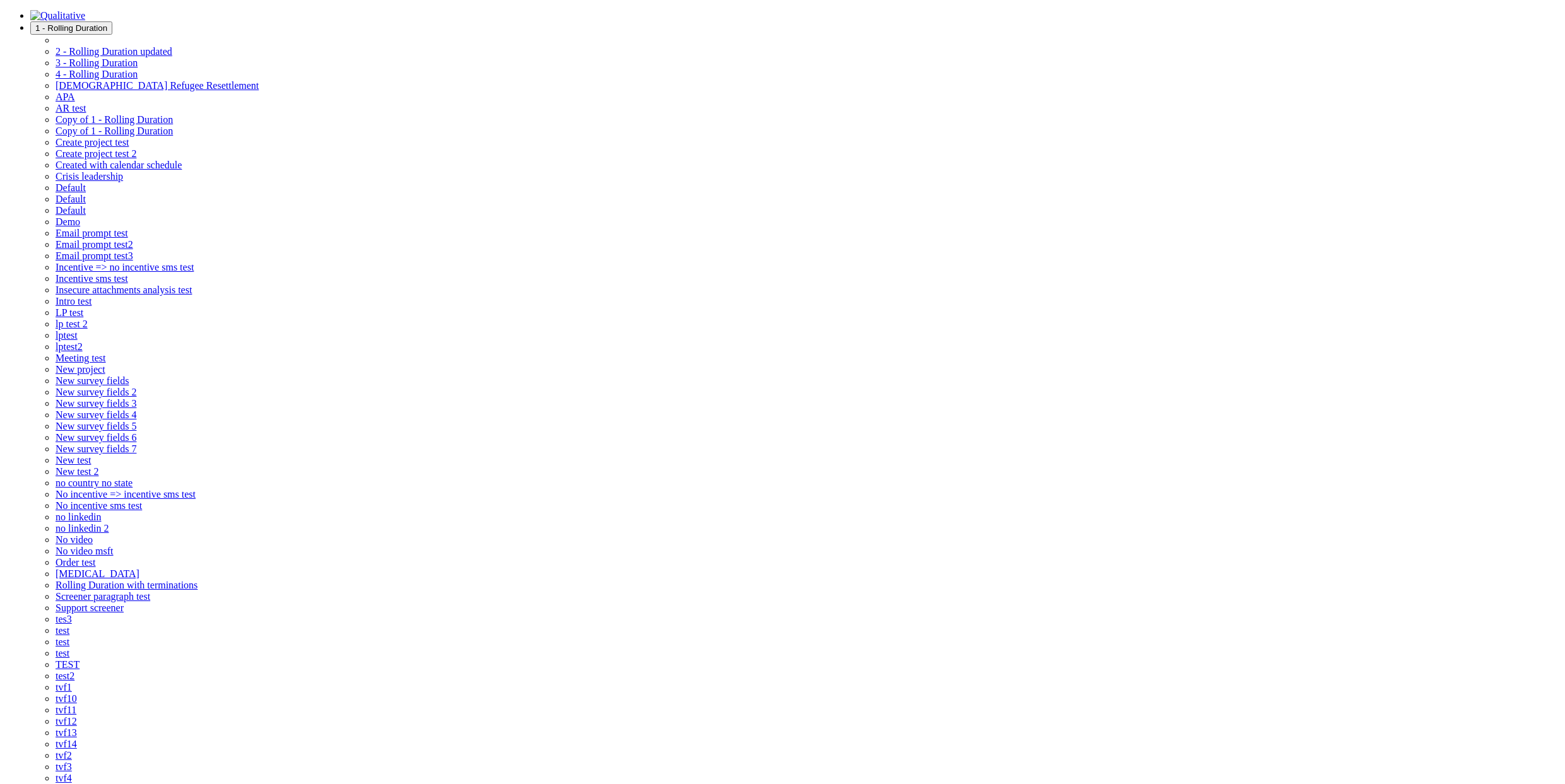
copy ui-view "[URL]"
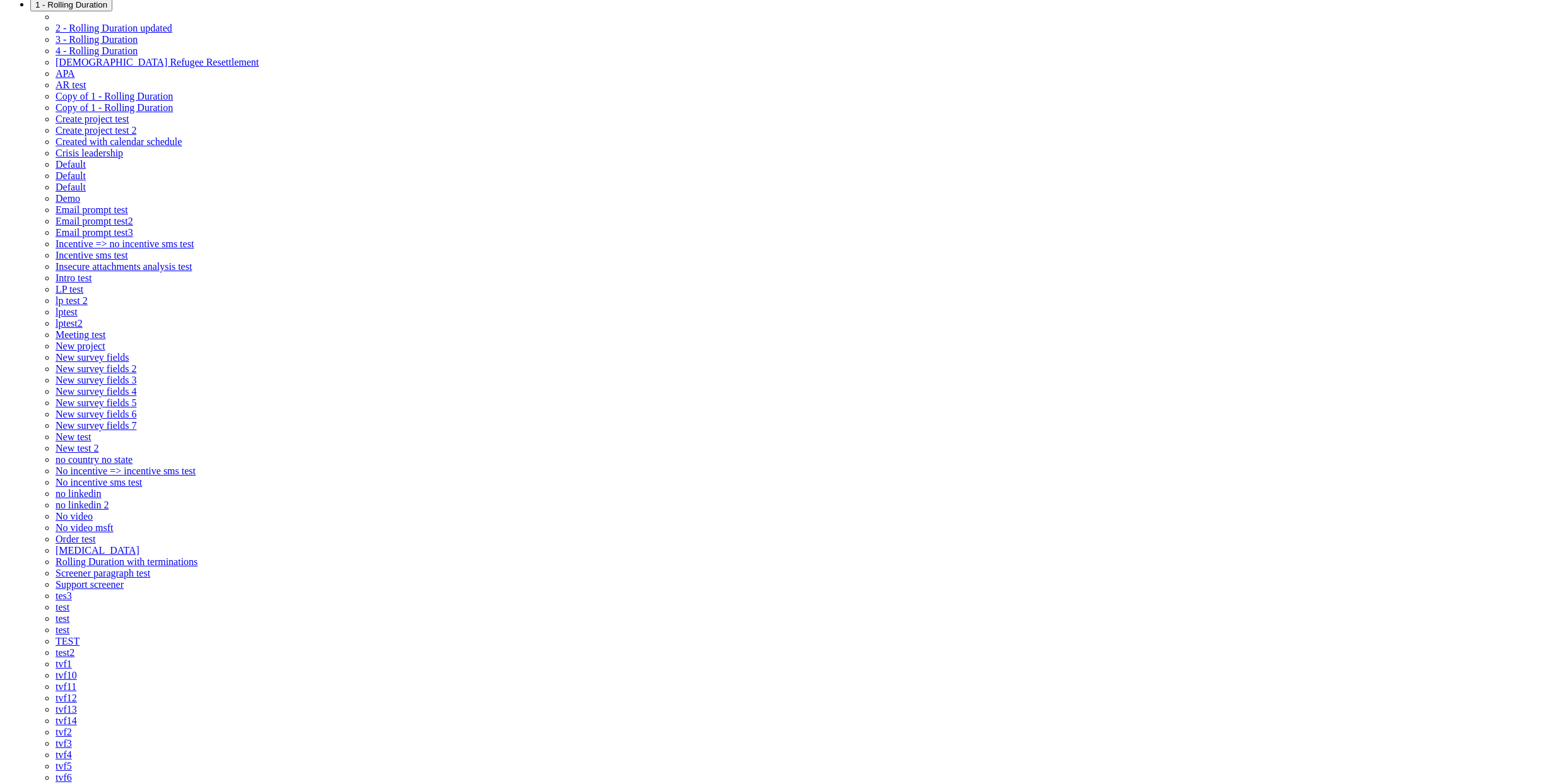
scroll to position [176, 0]
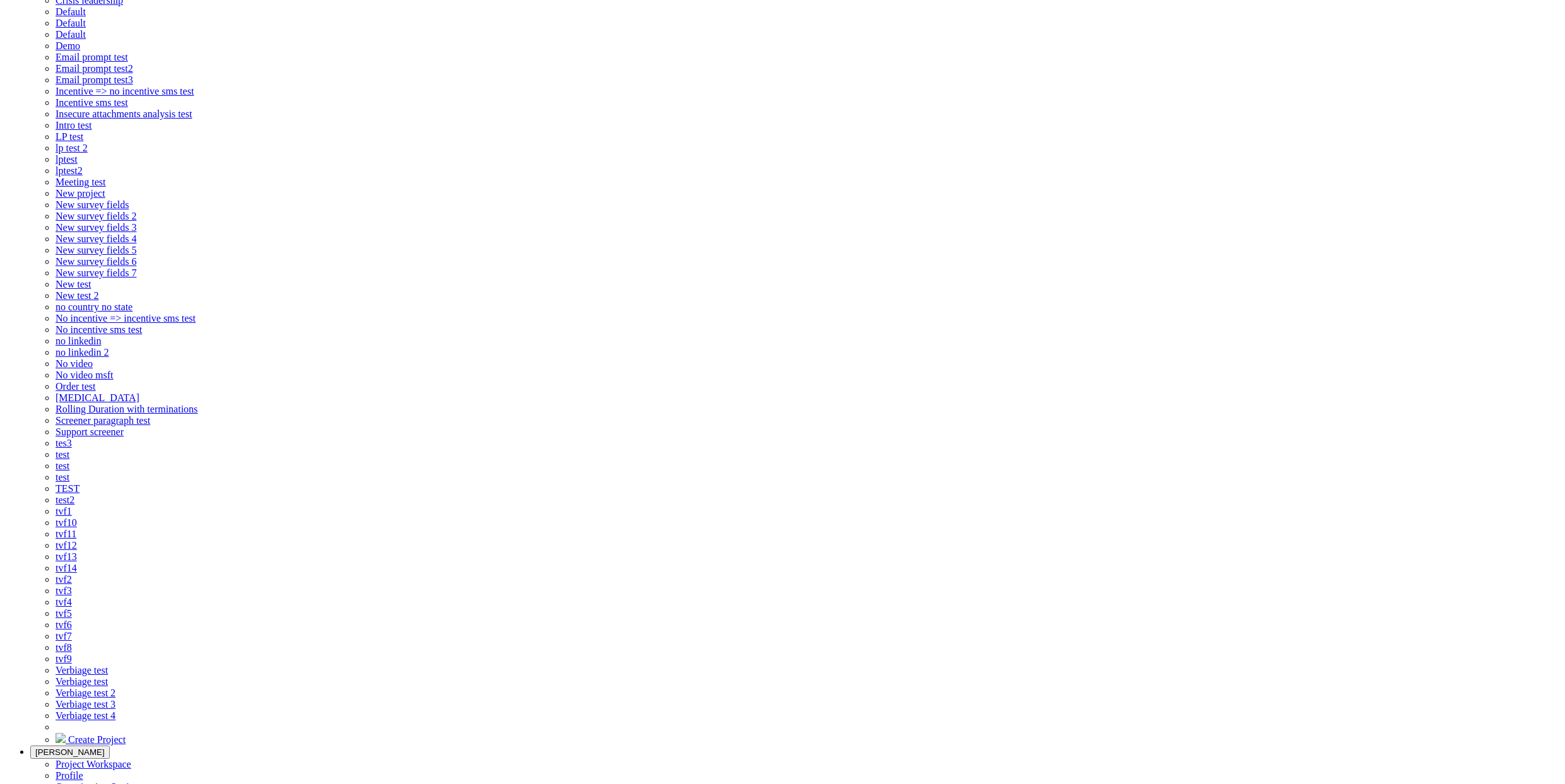
checkbox input "true"
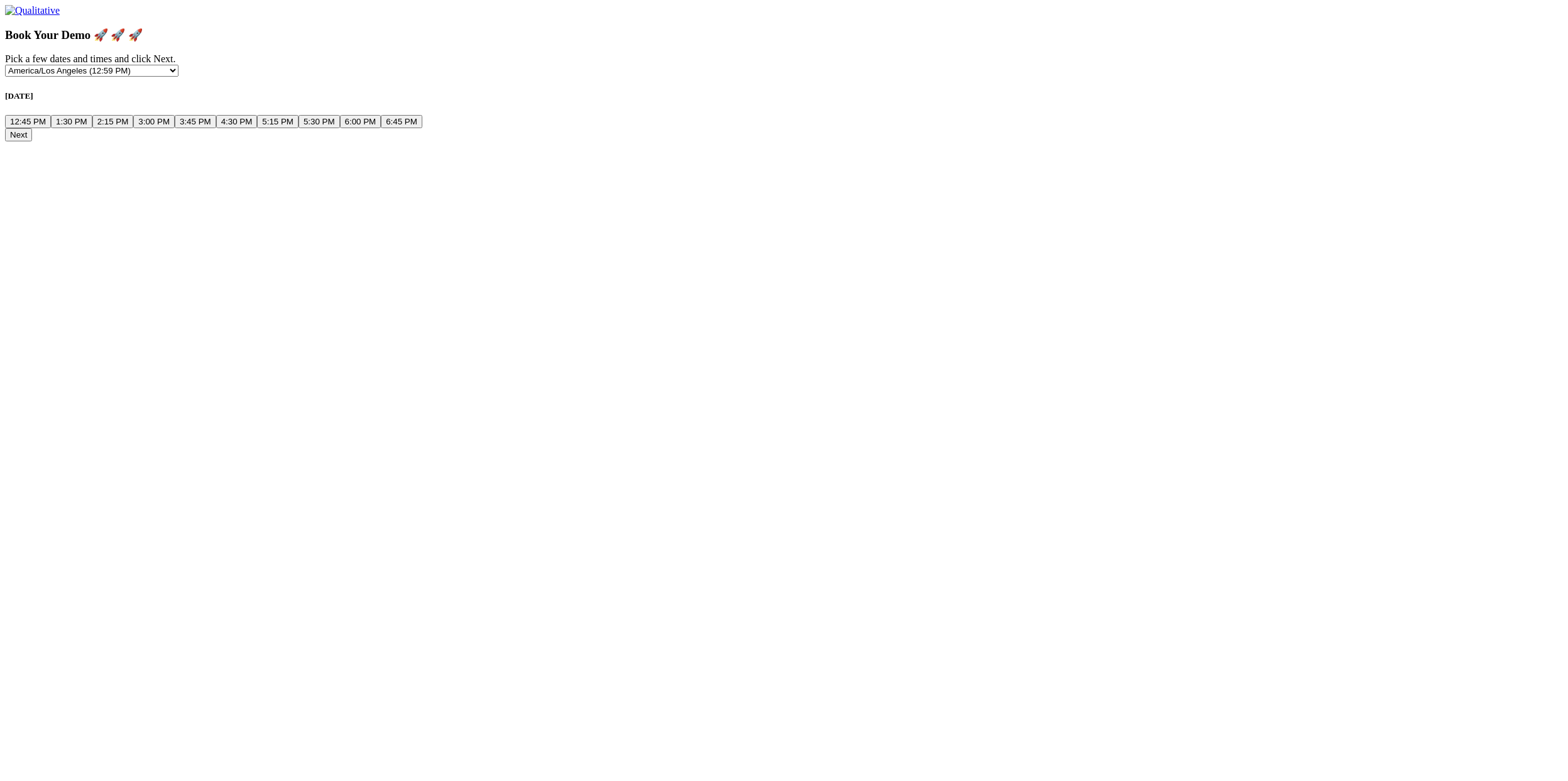
click at [51, 128] on button "12:45 PM" at bounding box center [28, 121] width 46 height 13
click at [32, 142] on button "Next" at bounding box center [19, 134] width 27 height 13
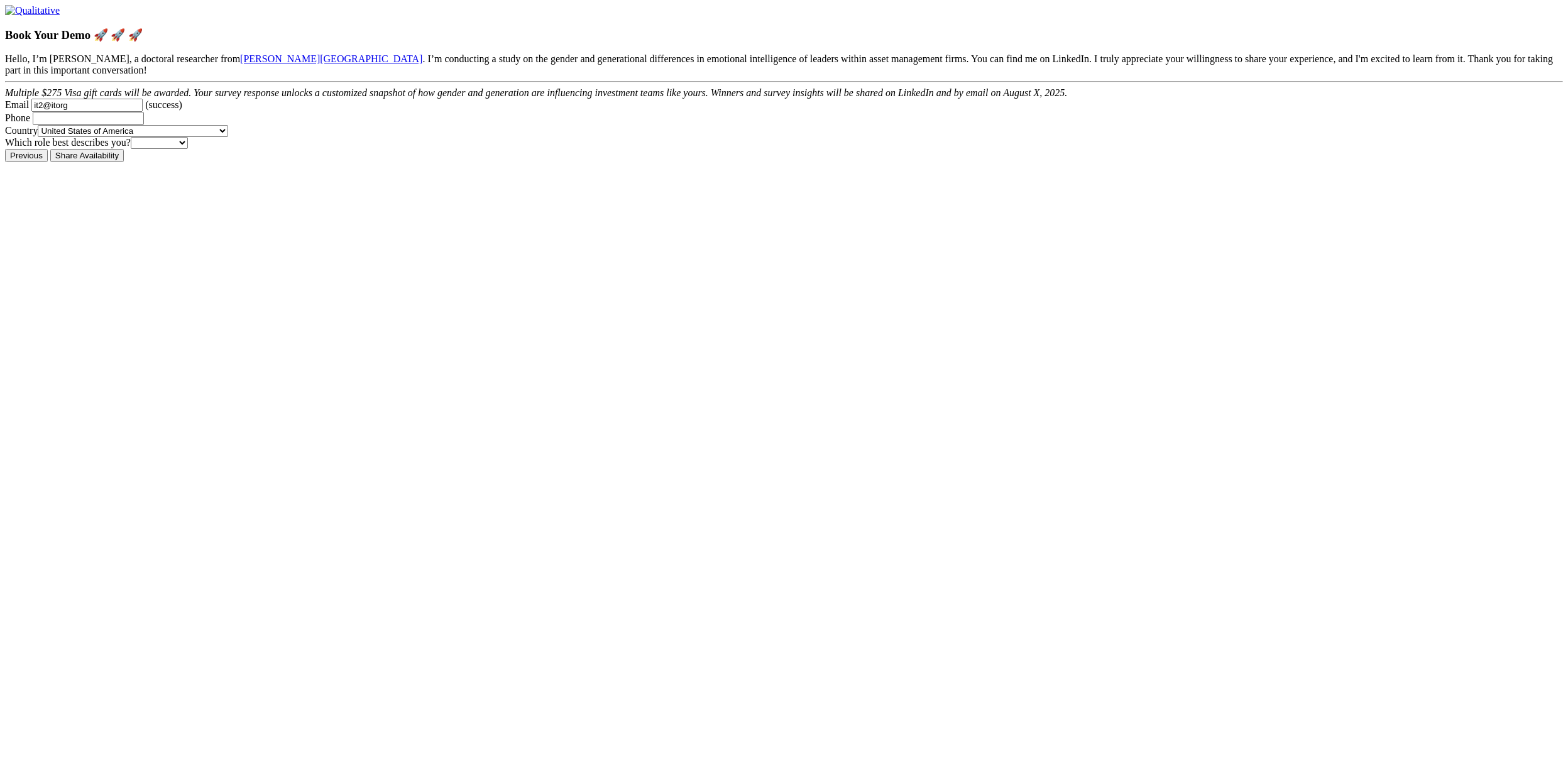
type Email "it2@itorg"
type Phone "4153333333"
click at [50, 149] on input "Share Availability" at bounding box center [87, 155] width 73 height 13
select select "1"
click at [187, 149] on select "Participant Researcher &lt; 1" at bounding box center [159, 142] width 57 height 11
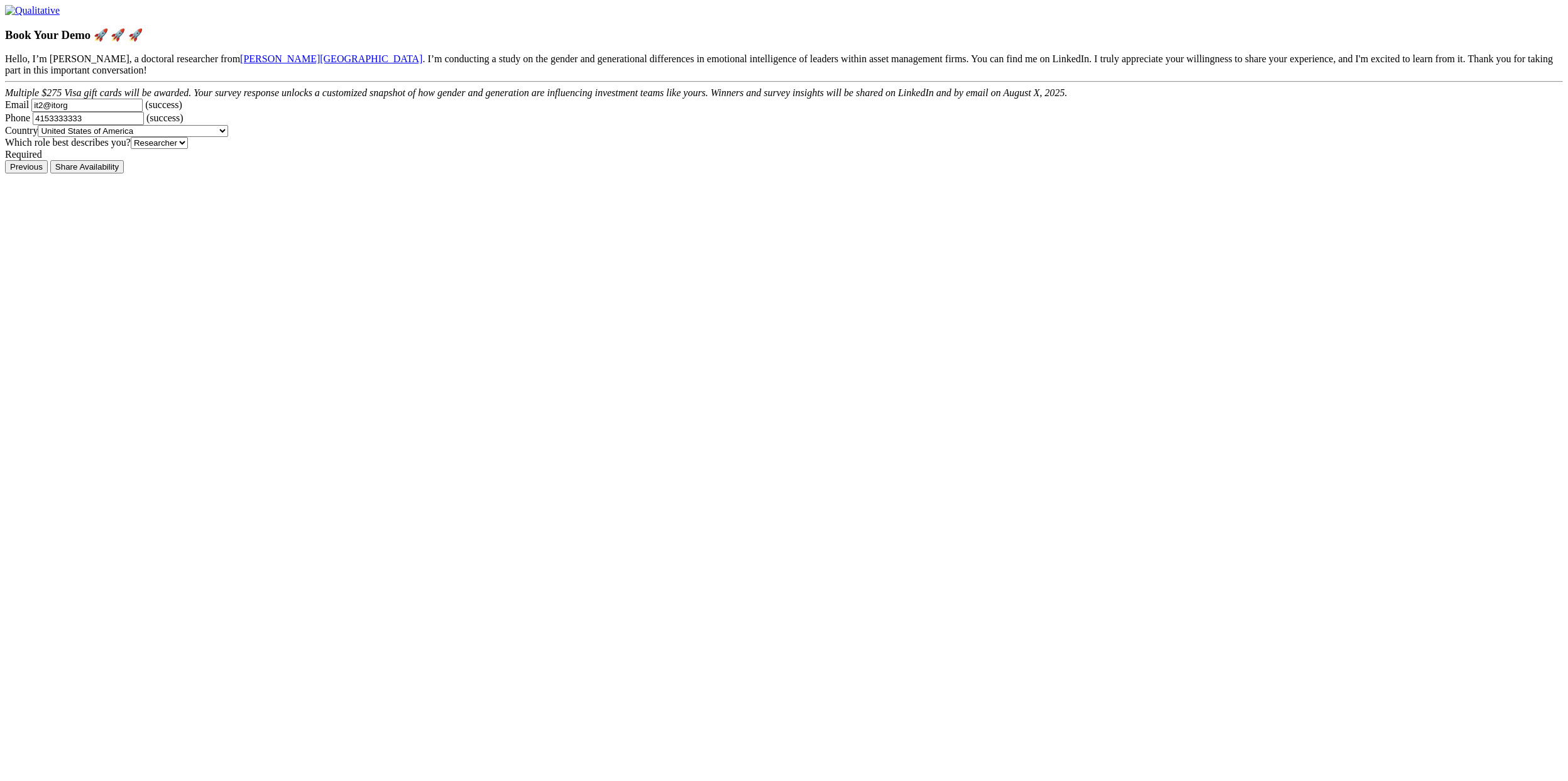
click at [50, 160] on input "Share Availability" at bounding box center [87, 166] width 73 height 13
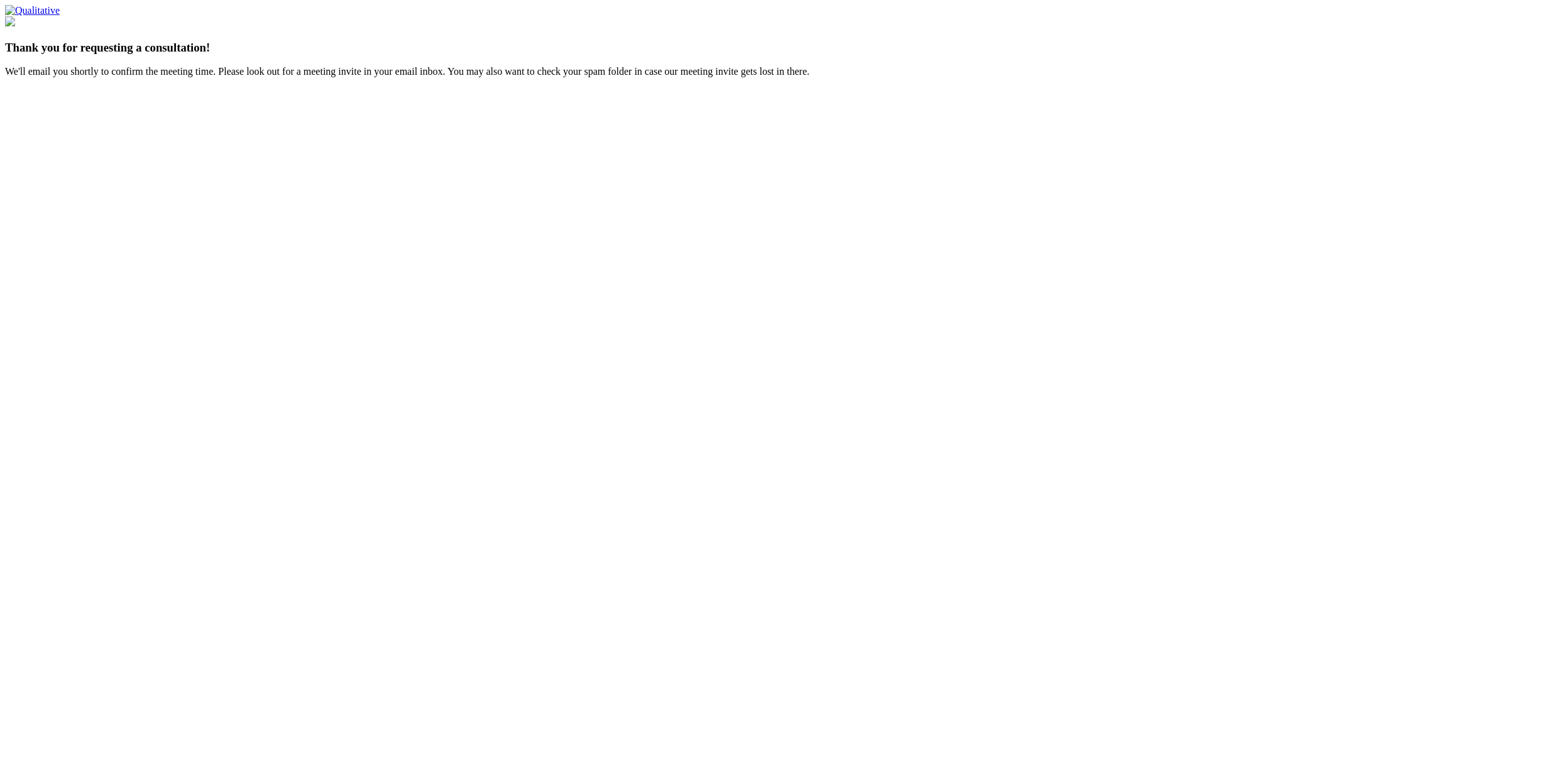
click at [742, 77] on ui-view "Thank you for requesting a consultation! We'll email you shortly to confirm the…" at bounding box center [784, 42] width 1557 height 73
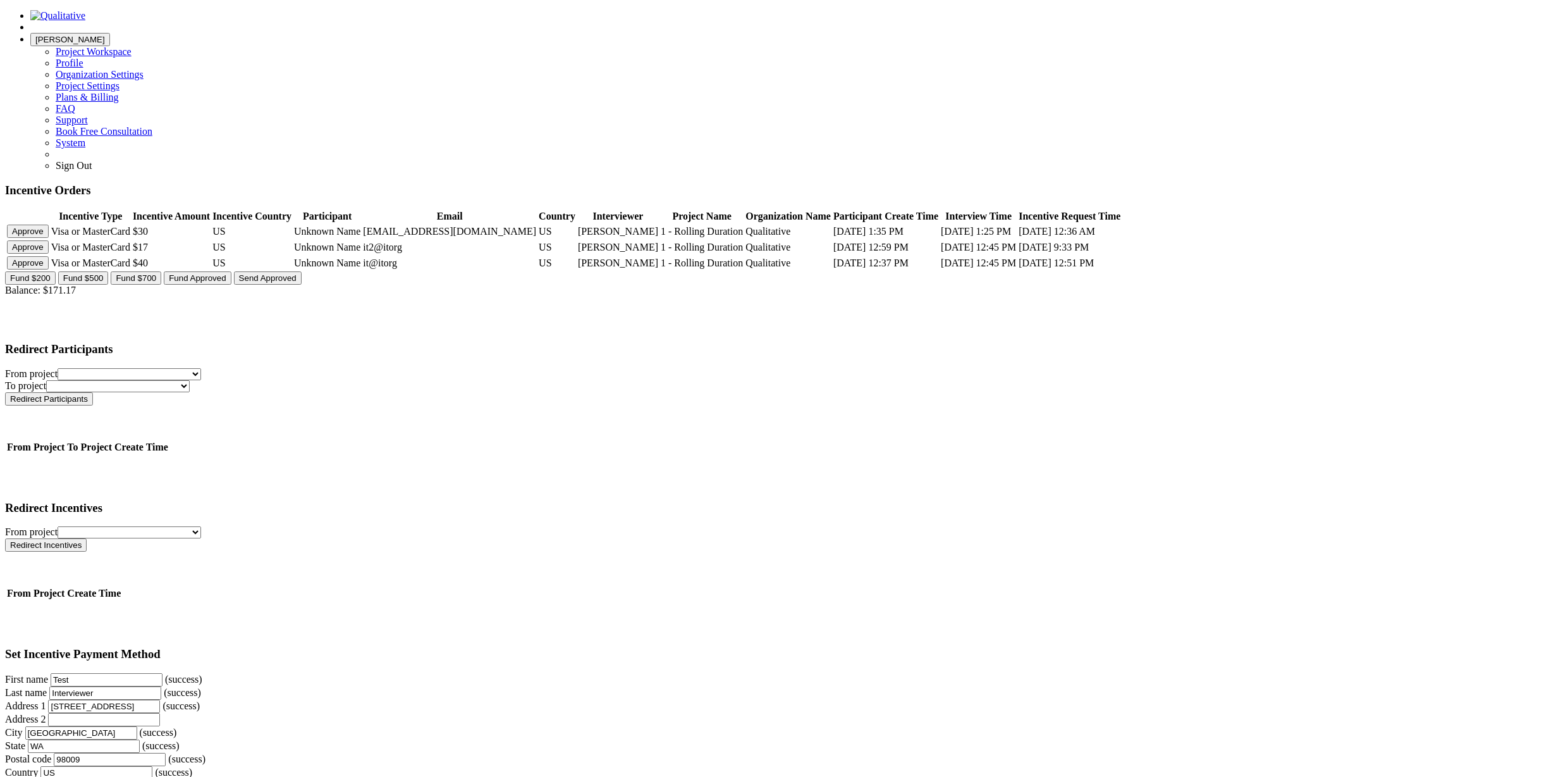
click at [328, 441] on ui-view "[PERSON_NAME] Project Workspace Profile Organization Settings Email" at bounding box center [784, 710] width 1558 height 1401
click at [1235, 454] on ui-view "[PERSON_NAME] Project Workspace Profile Organization Settings Email" at bounding box center [784, 710] width 1558 height 1401
click at [49, 240] on button "Approve" at bounding box center [28, 247] width 42 height 13
click at [302, 271] on button "Send Approved" at bounding box center [268, 278] width 68 height 13
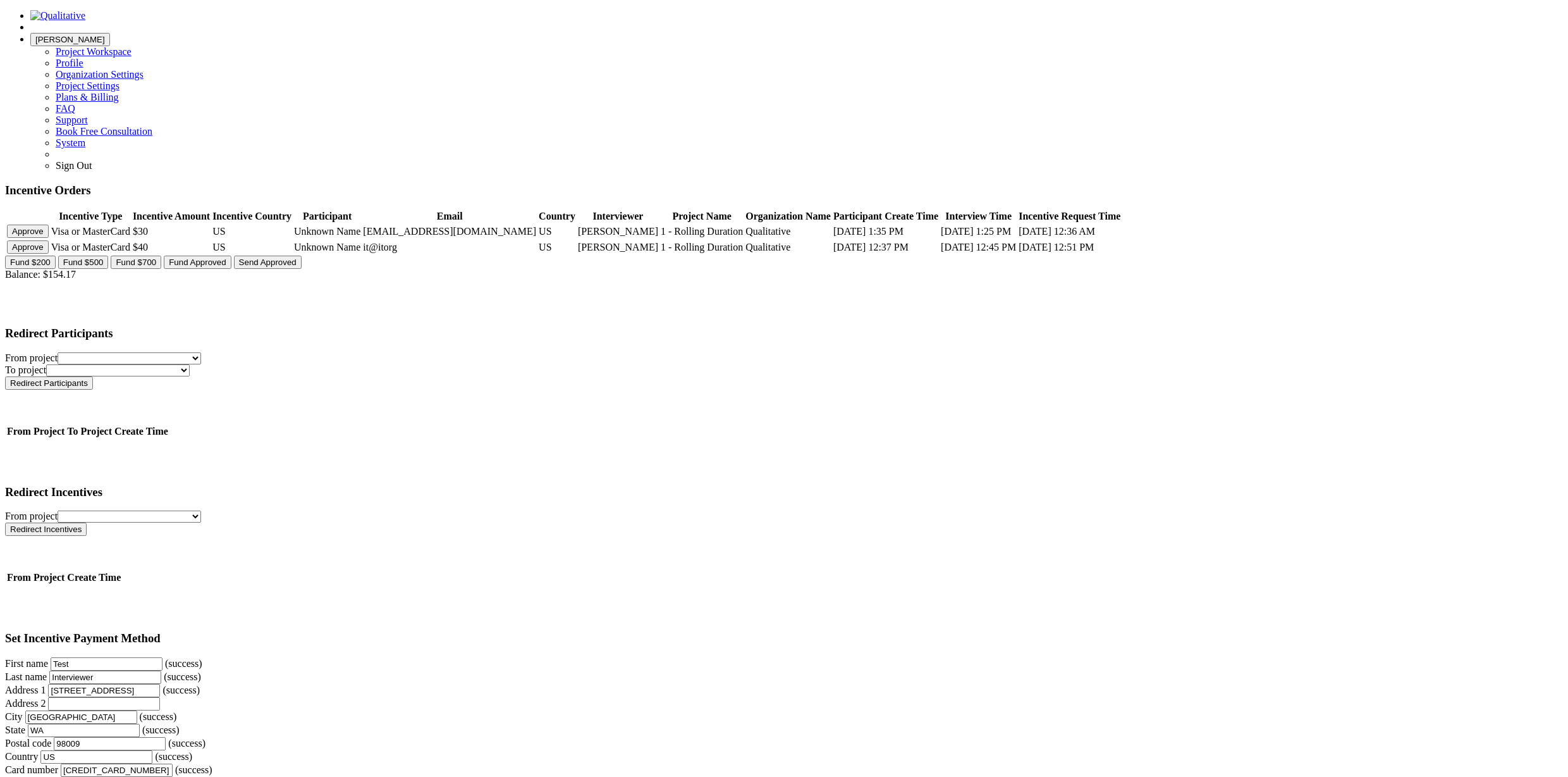
click at [178, 434] on ui-view "[PERSON_NAME] Project Workspace Profile Organization Settings Email" at bounding box center [784, 702] width 1558 height 1386
click at [165, 343] on ui-view "[PERSON_NAME] Project Workspace Profile Organization Settings Email" at bounding box center [784, 702] width 1558 height 1386
